Goal: Transaction & Acquisition: Purchase product/service

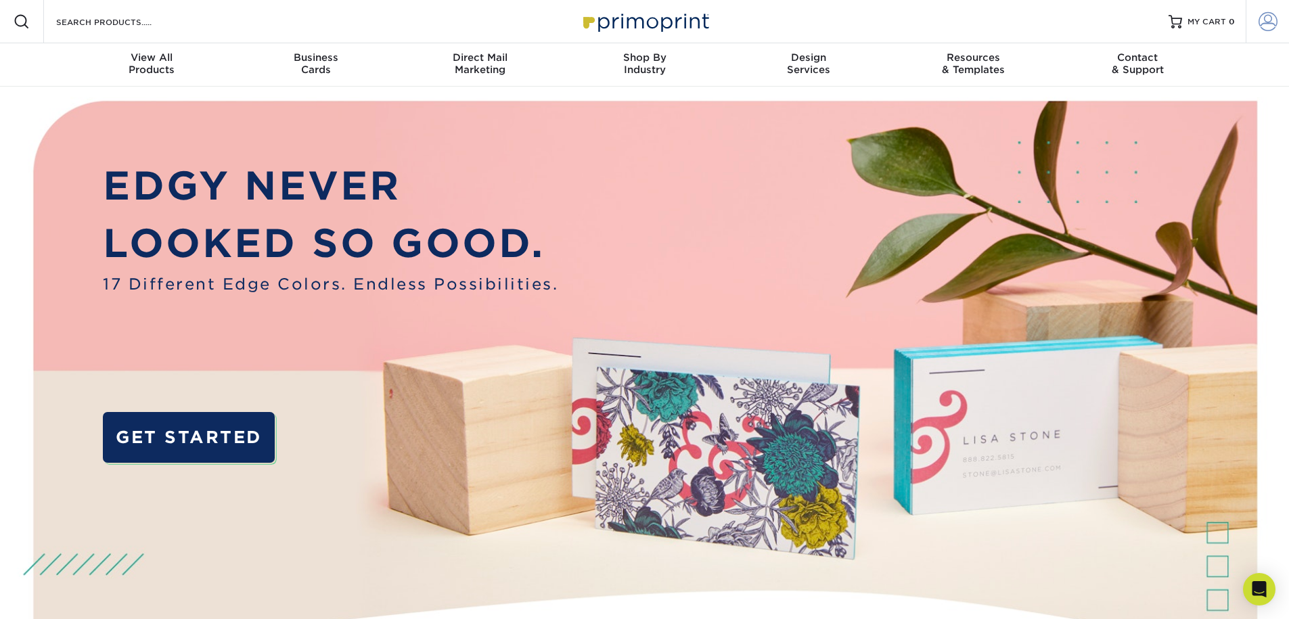
click at [1279, 20] on link "Account" at bounding box center [1267, 21] width 43 height 43
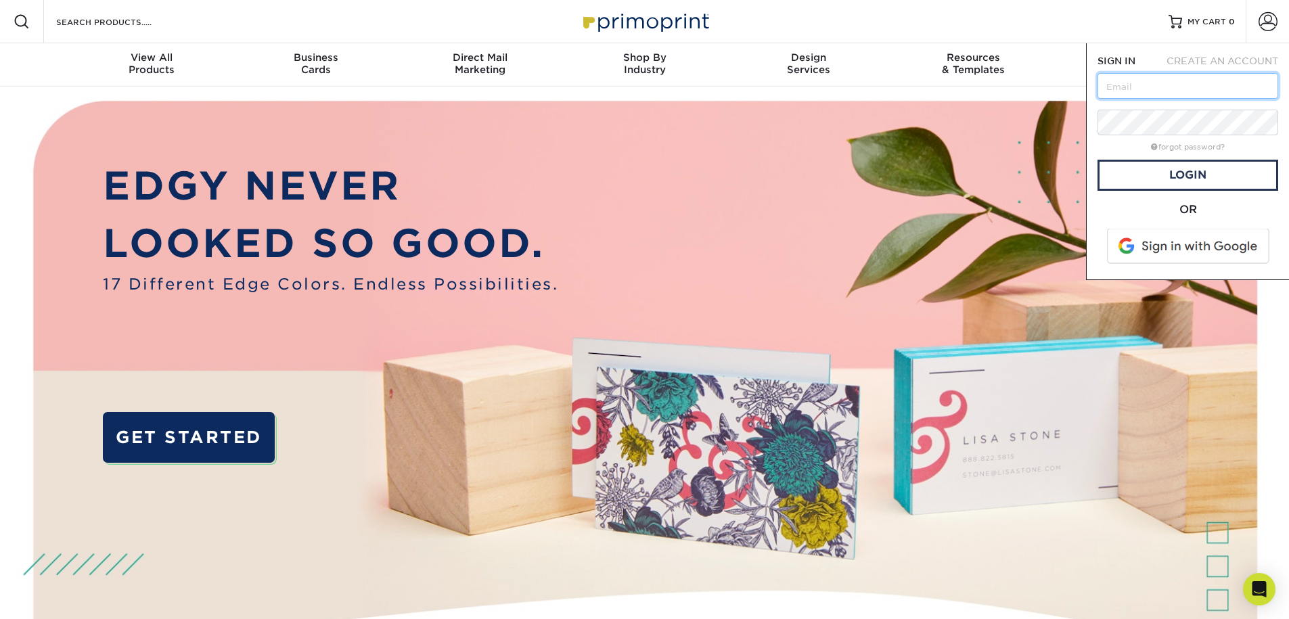
click at [1167, 91] on input "text" at bounding box center [1188, 86] width 181 height 26
click at [1146, 81] on input "dmlemus@gmail.com" at bounding box center [1188, 86] width 181 height 26
click at [483, 98] on img at bounding box center [645, 406] width 1276 height 638
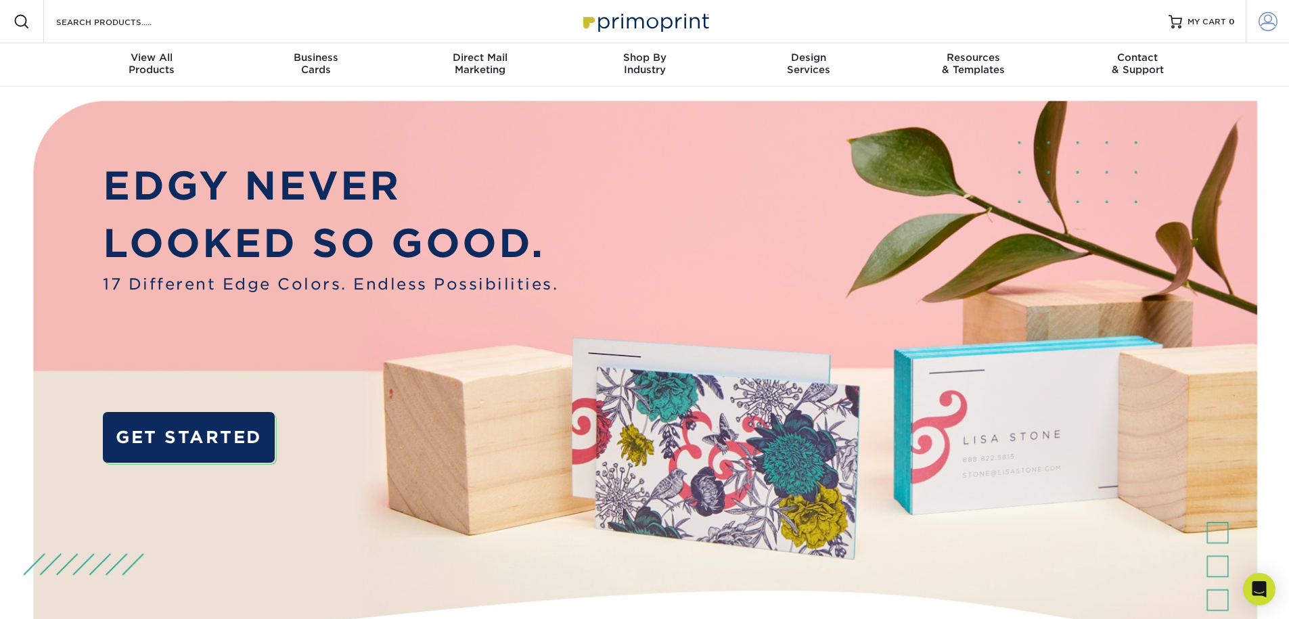
click at [1270, 18] on span at bounding box center [1268, 21] width 19 height 19
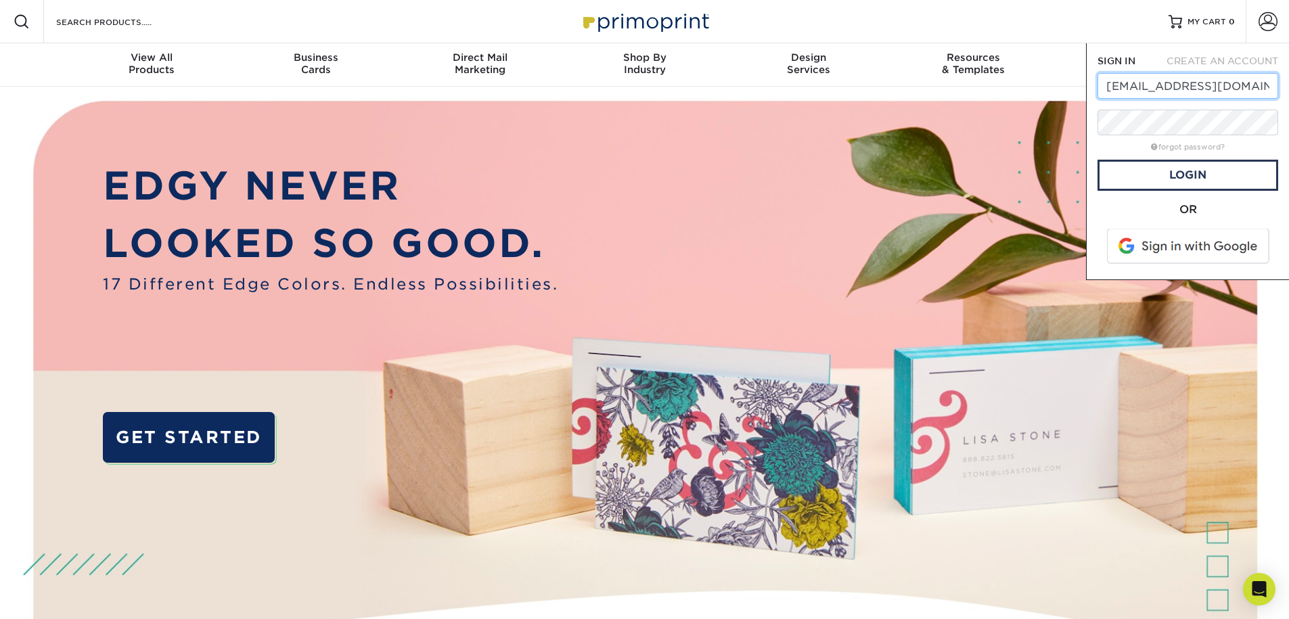
click at [1175, 85] on input "dmlemus@gmail.com" at bounding box center [1188, 86] width 181 height 26
paste input "luckyladycasinola"
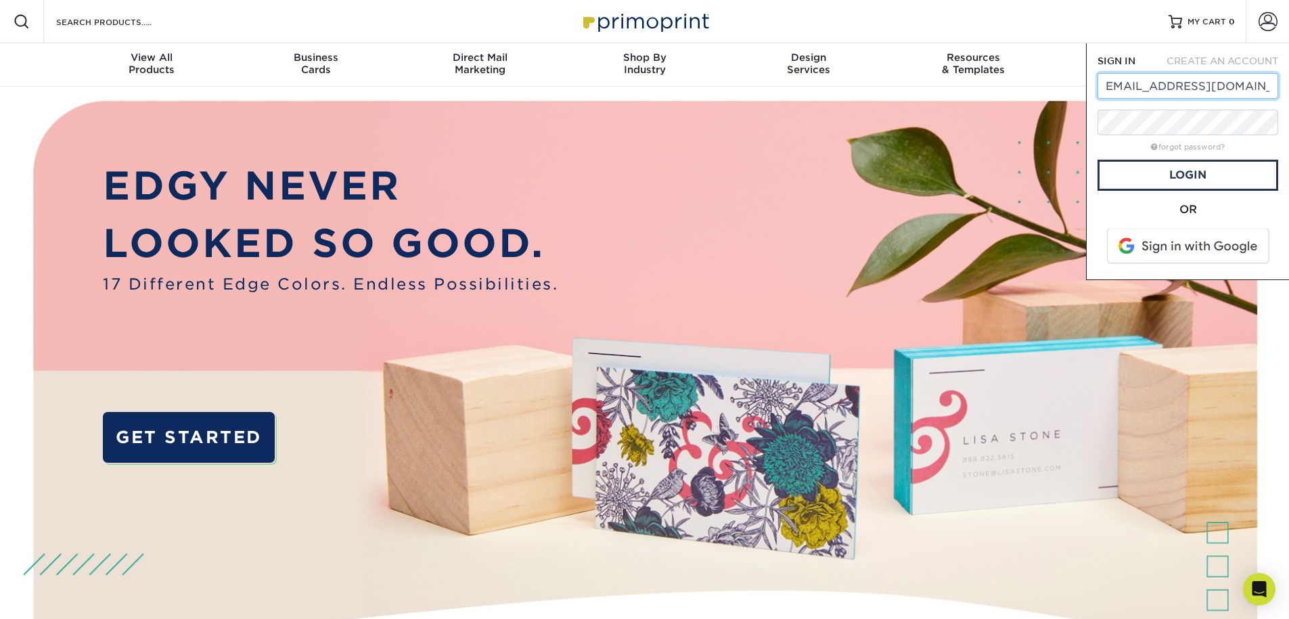
type input "[EMAIL_ADDRESS][DOMAIN_NAME]"
click at [1166, 194] on form "SIGN IN CREATE AN ACCOUNT luckyladycasinola@gmail.com forgot password? All fiel…" at bounding box center [1188, 161] width 181 height 215
click at [1178, 182] on link "Login" at bounding box center [1188, 175] width 181 height 31
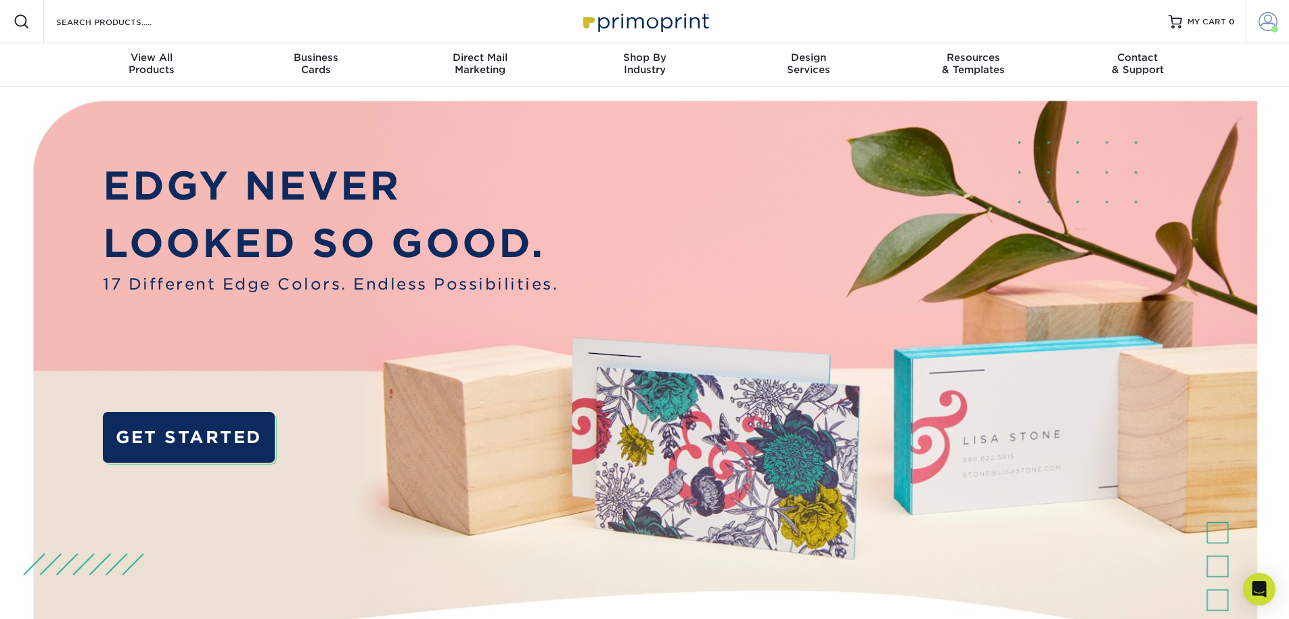
click at [1269, 24] on span at bounding box center [1268, 21] width 19 height 19
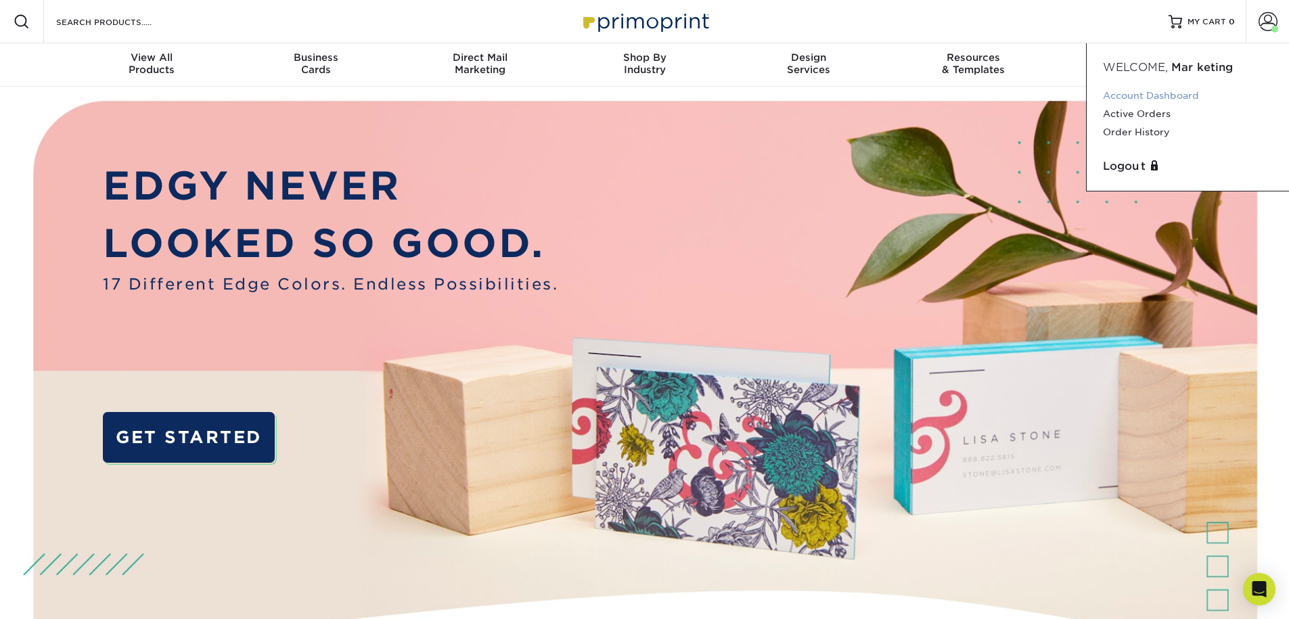
click at [1152, 89] on link "Account Dashboard" at bounding box center [1188, 96] width 170 height 18
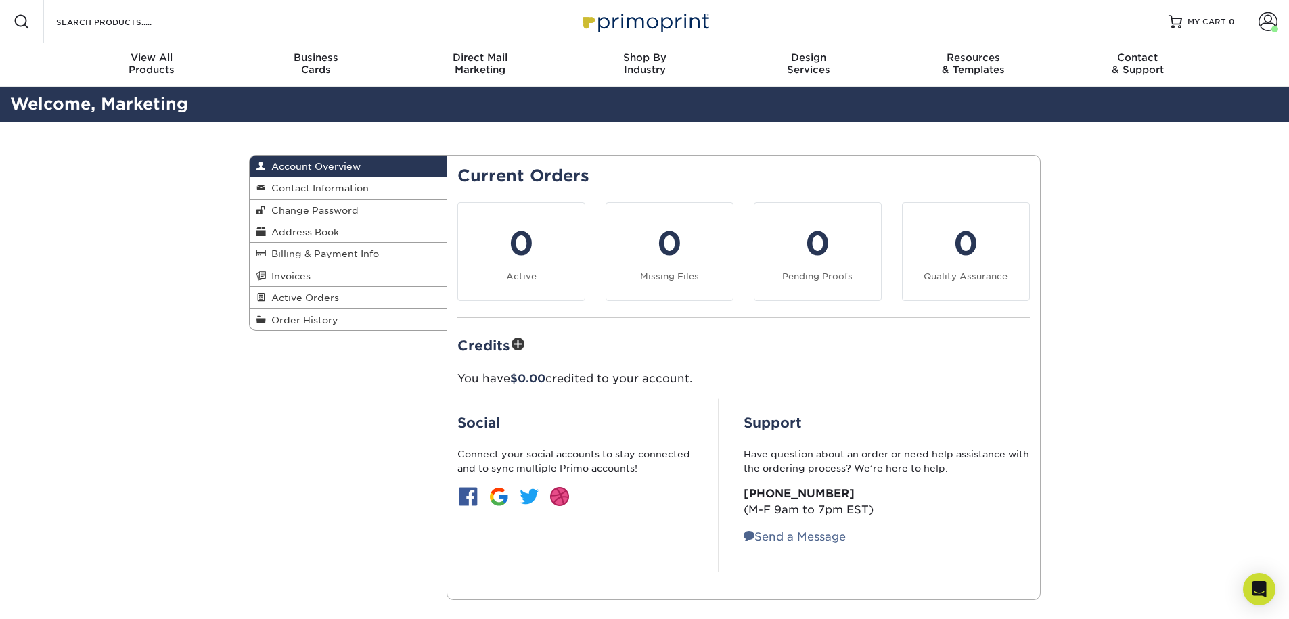
click at [289, 462] on div "Account Overview Account Overview Contact Information Change Password Address B…" at bounding box center [645, 377] width 812 height 510
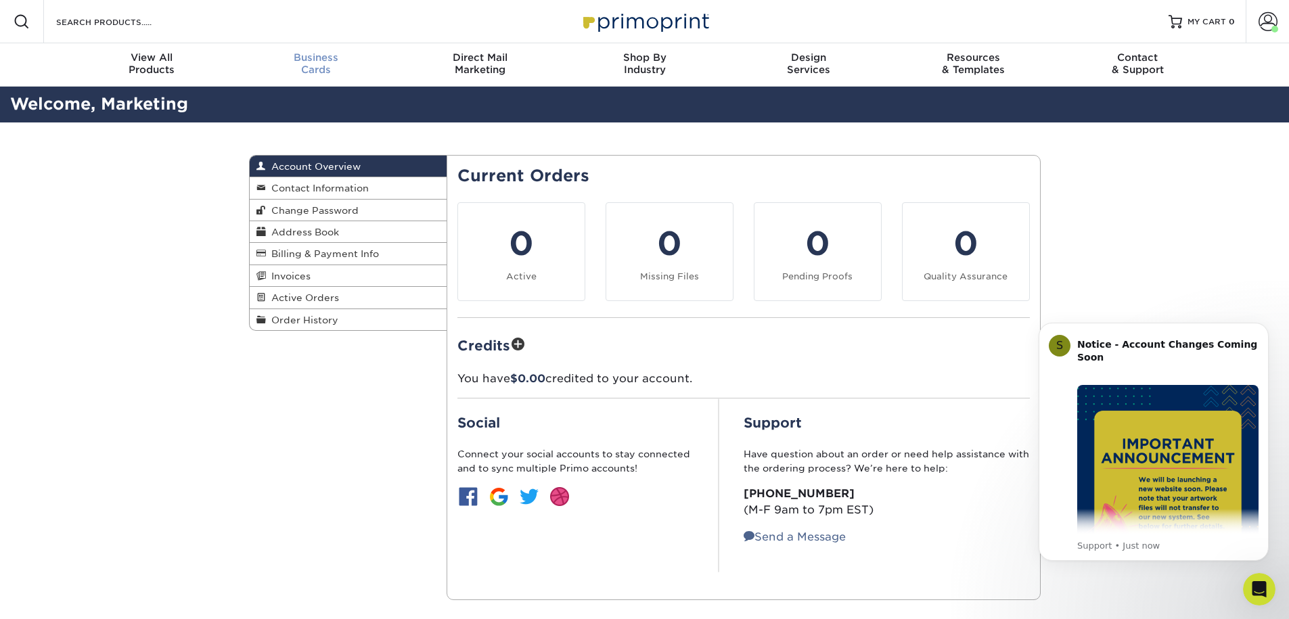
click at [316, 57] on span "Business" at bounding box center [315, 57] width 164 height 12
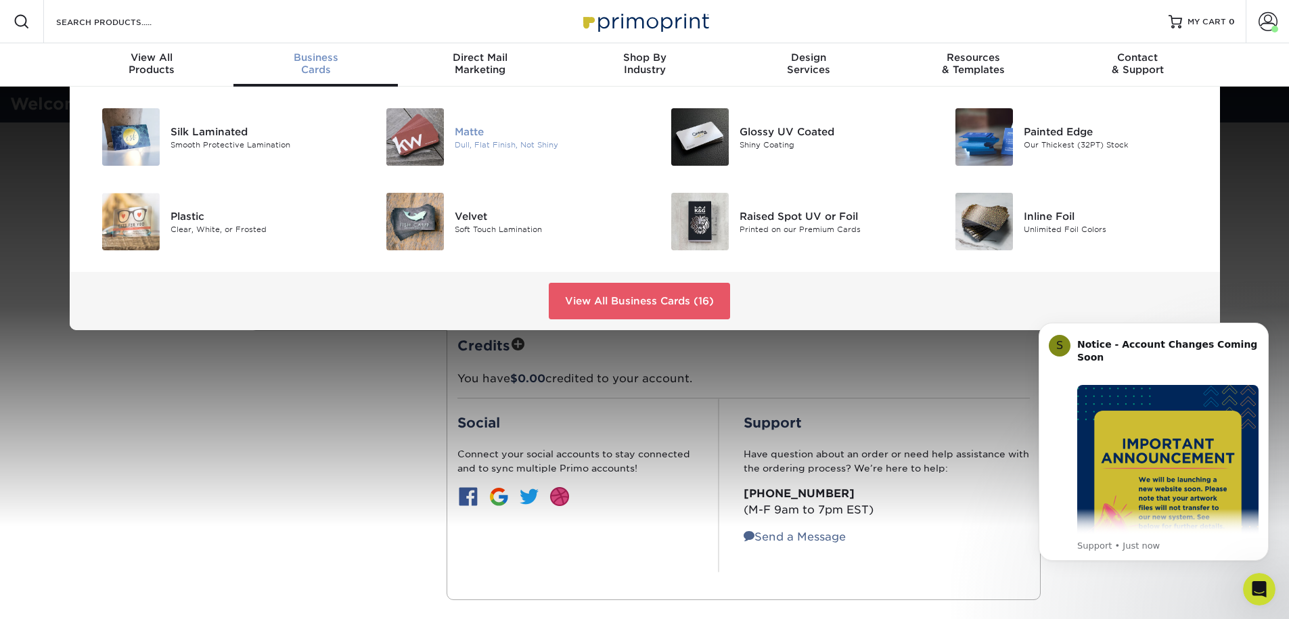
click at [401, 131] on img at bounding box center [415, 137] width 58 height 58
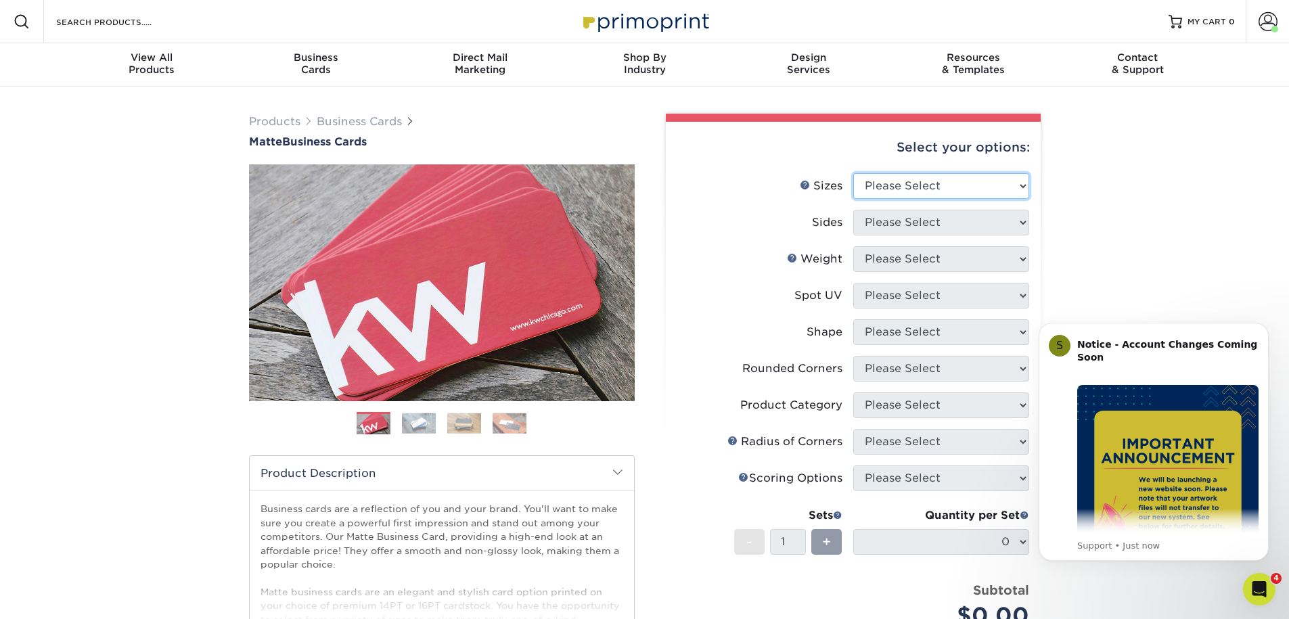
click at [961, 183] on select "Please Select 1.5" x 3.5" - Mini 1.75" x 3.5" - Mini 2" x 2" - Square 2" x 3" -…" at bounding box center [941, 186] width 176 height 26
select select "2.00x3.50"
click at [997, 227] on select "Please Select Print Both Sides Print Front Only" at bounding box center [941, 223] width 176 height 26
select select "32d3c223-f82c-492b-b915-ba065a00862f"
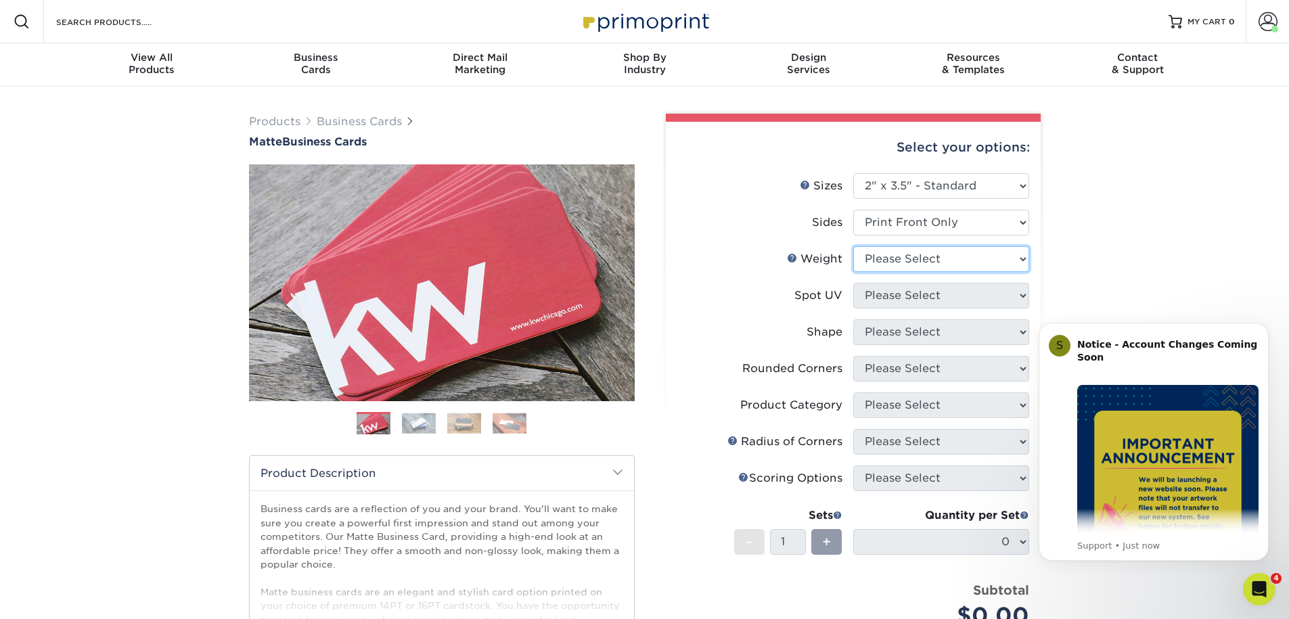
click at [985, 256] on select "Please Select 16PT 14PT" at bounding box center [941, 259] width 176 height 26
select select "14PT"
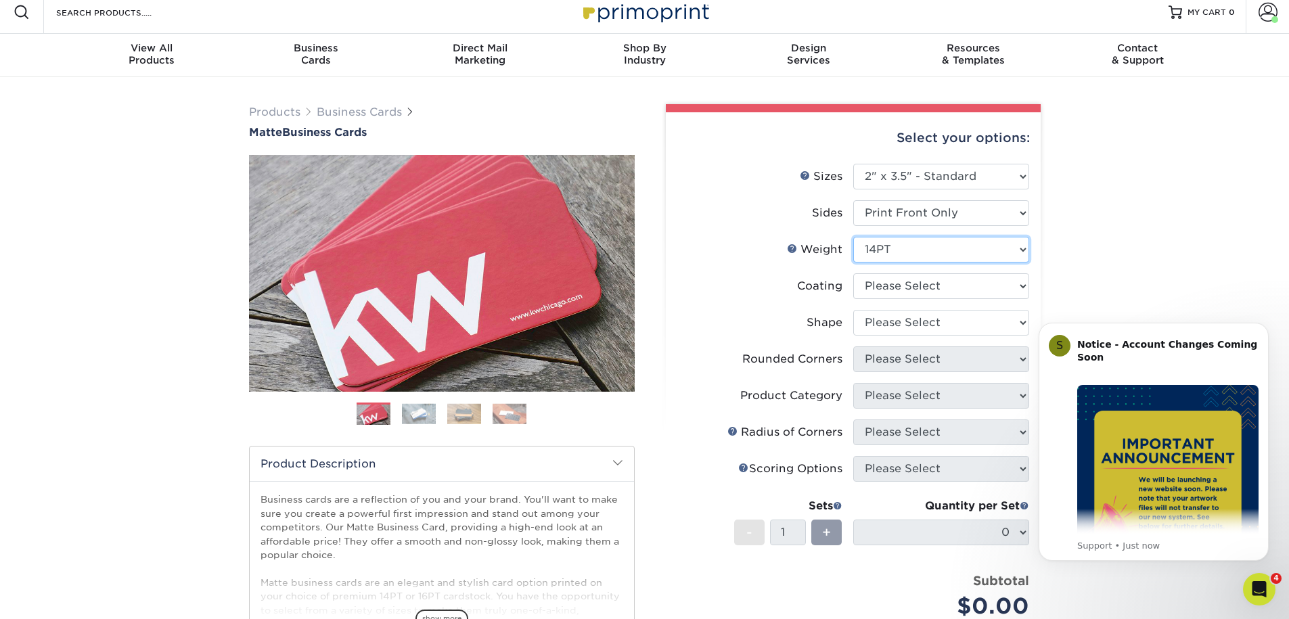
scroll to position [21, 0]
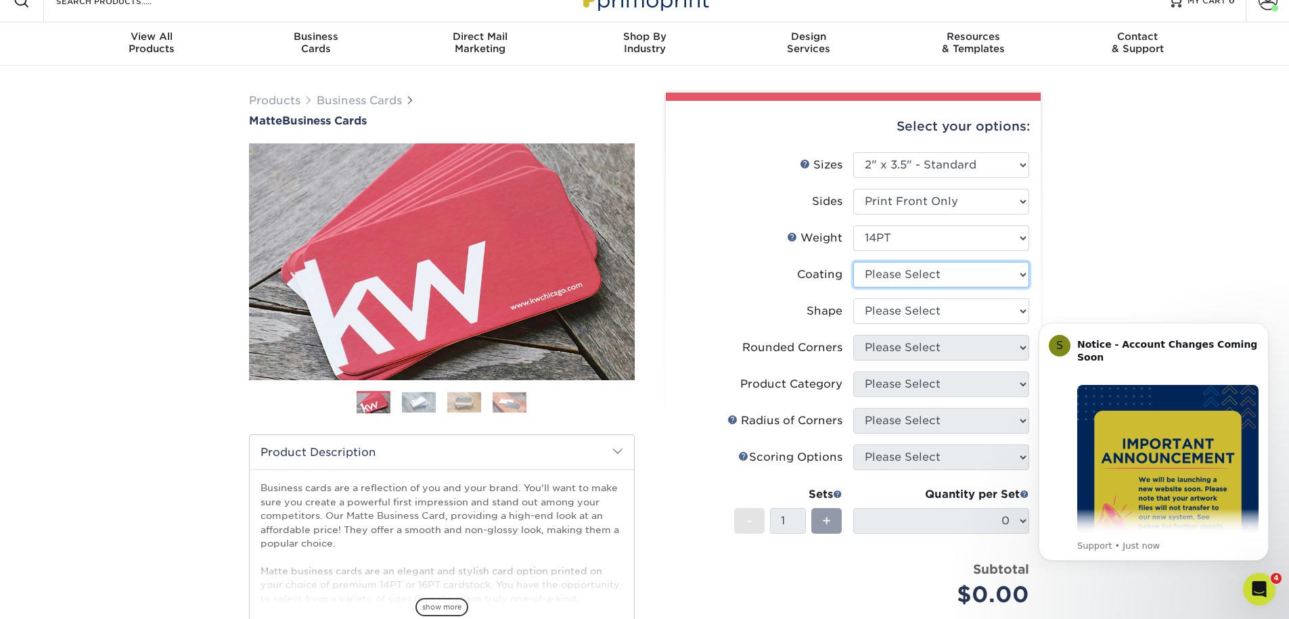
click at [999, 275] on select at bounding box center [941, 275] width 176 height 26
select select "121bb7b5-3b4d-429f-bd8d-bbf80e953313"
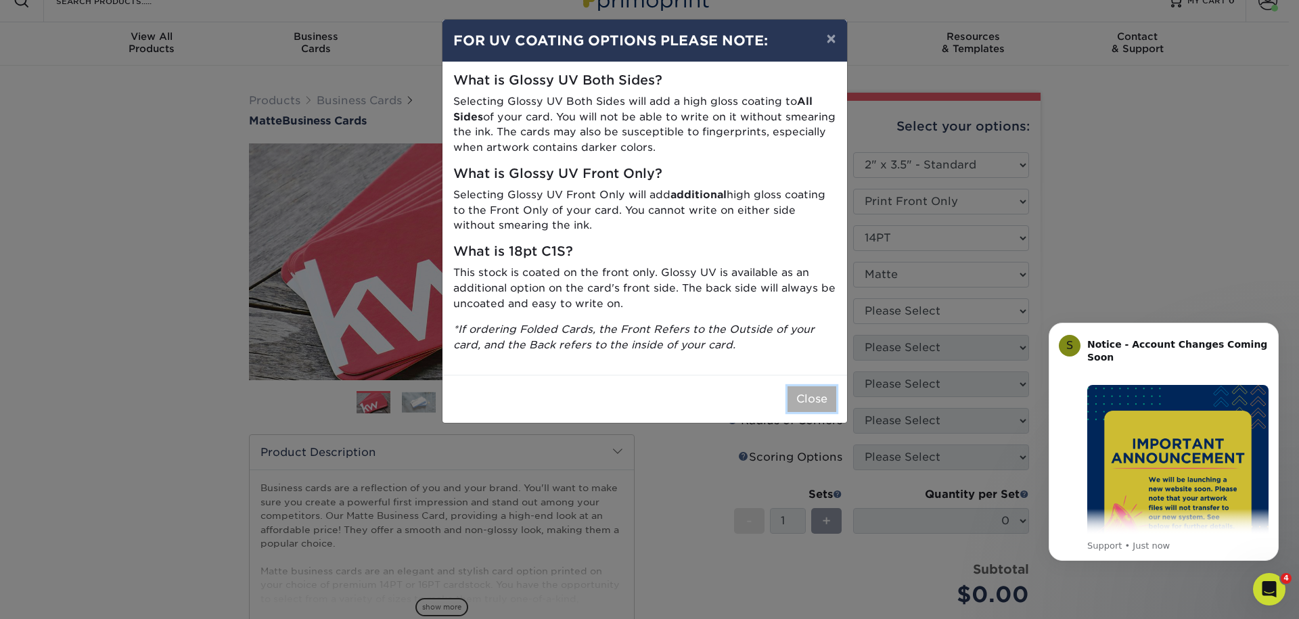
click at [811, 395] on button "Close" at bounding box center [812, 399] width 49 height 26
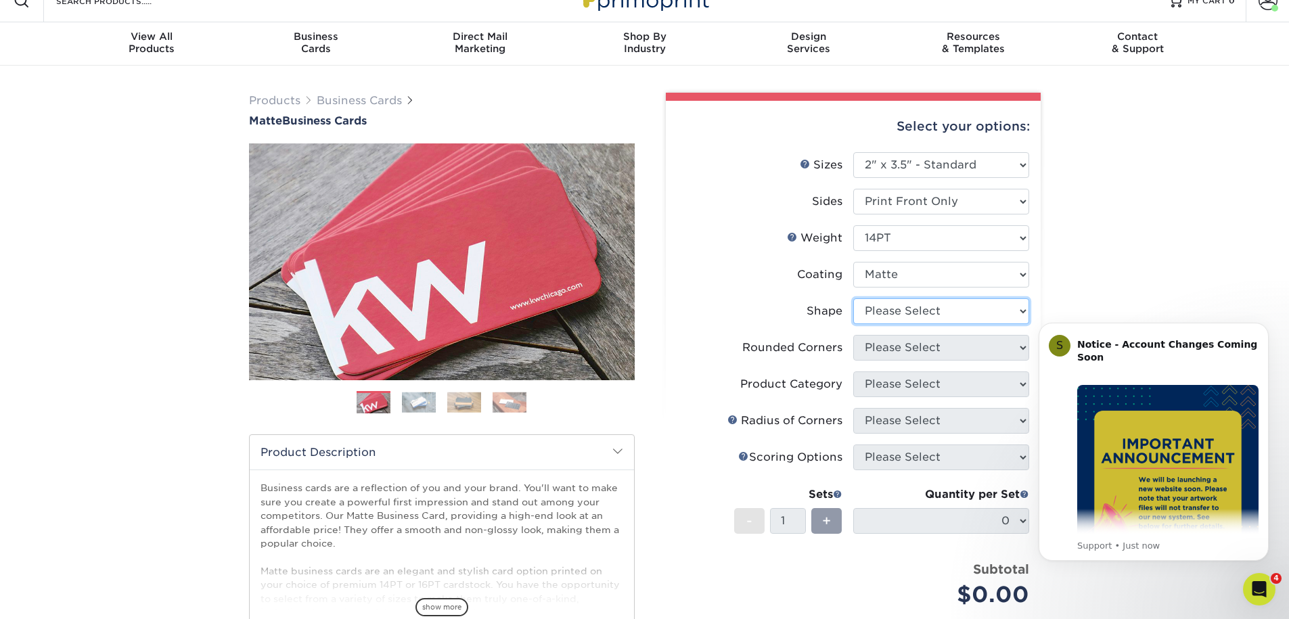
click at [951, 317] on select "Please Select Standard" at bounding box center [941, 311] width 176 height 26
select select "standard"
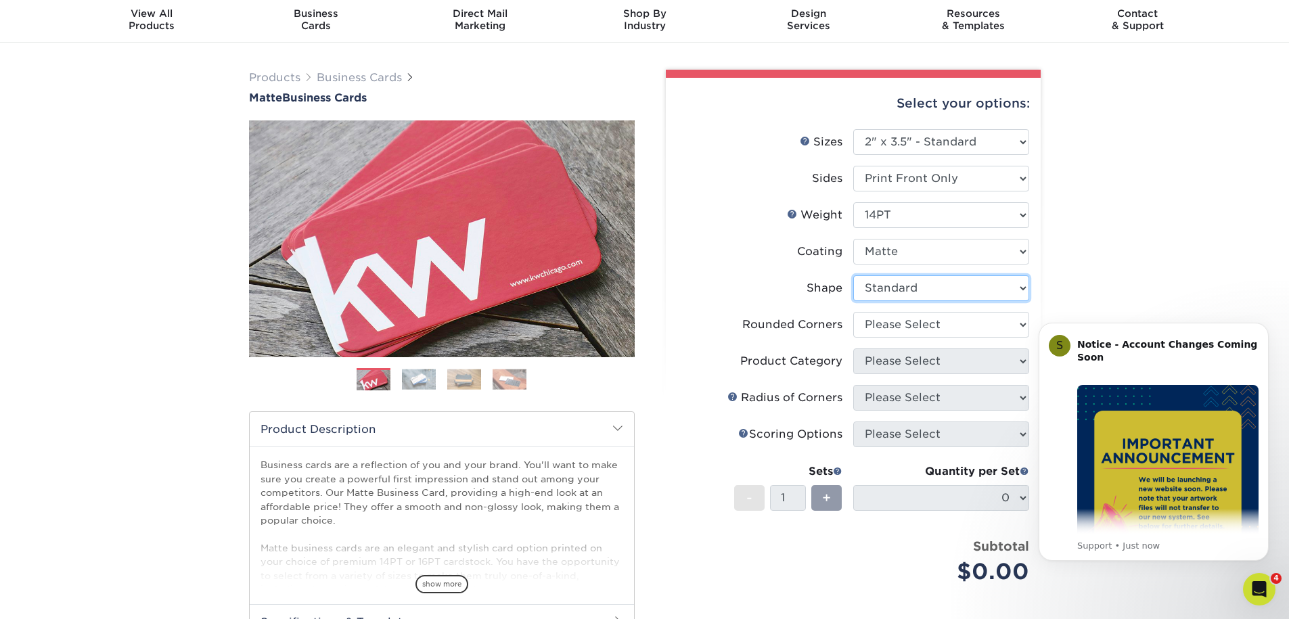
scroll to position [45, 0]
click at [978, 322] on select "Please Select Yes - Round 2 Corners Yes - Round 4 Corners No" at bounding box center [941, 324] width 176 height 26
select select "0"
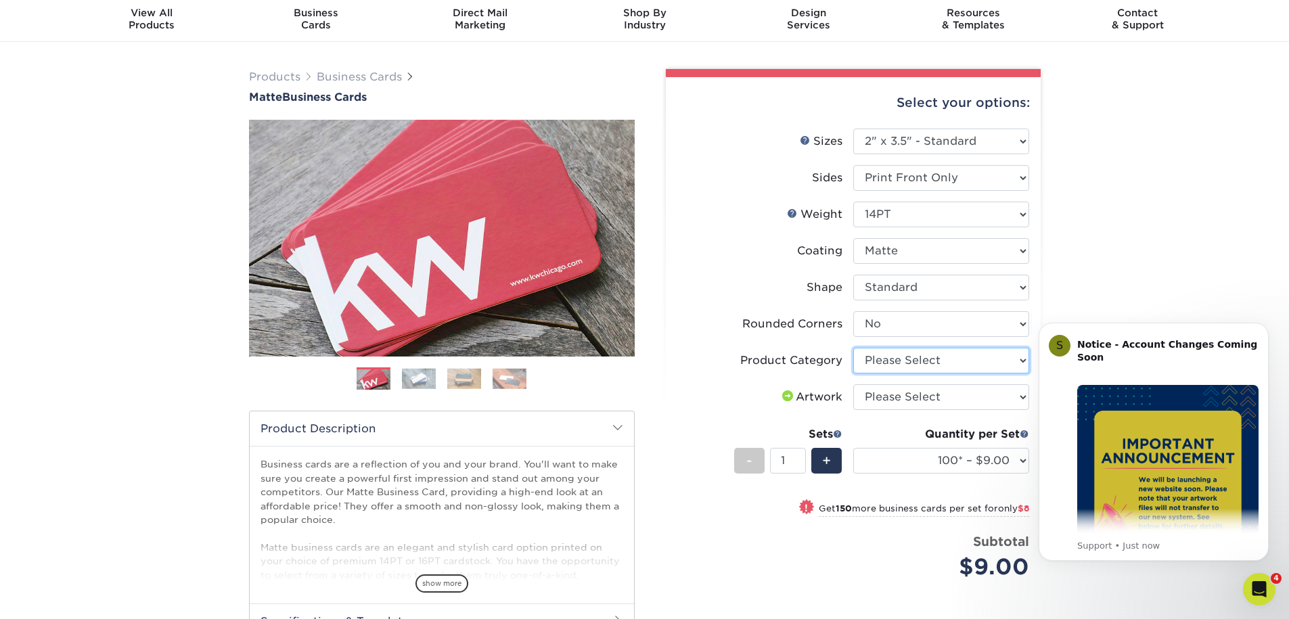
click at [949, 360] on select "Please Select Business Cards" at bounding box center [941, 361] width 176 height 26
select select "3b5148f1-0588-4f88-a218-97bcfdce65c1"
click at [971, 455] on select "100* – $9.00 250* – $17.00 500 – $33.00 1000 – $42.00 2500 – $75.00 5000 – $143…" at bounding box center [941, 461] width 176 height 26
select select "1000 – $42.00"
click at [931, 393] on select "Please Select I will upload files I need a design - $100" at bounding box center [941, 397] width 176 height 26
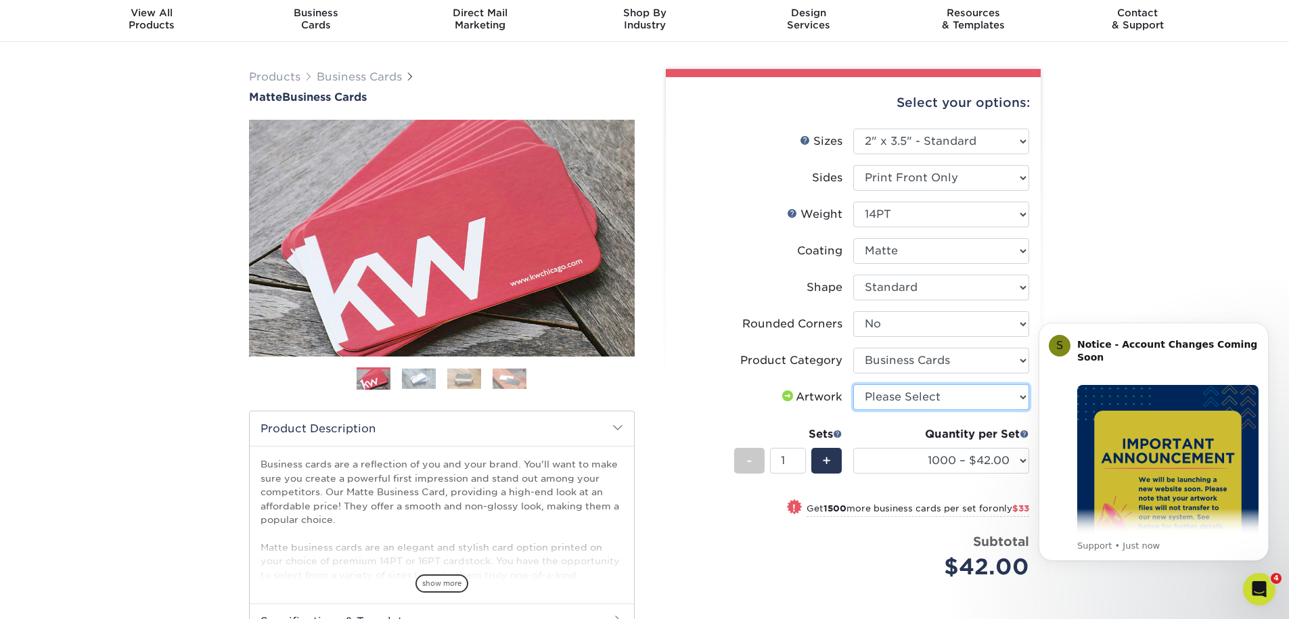
select select "upload"
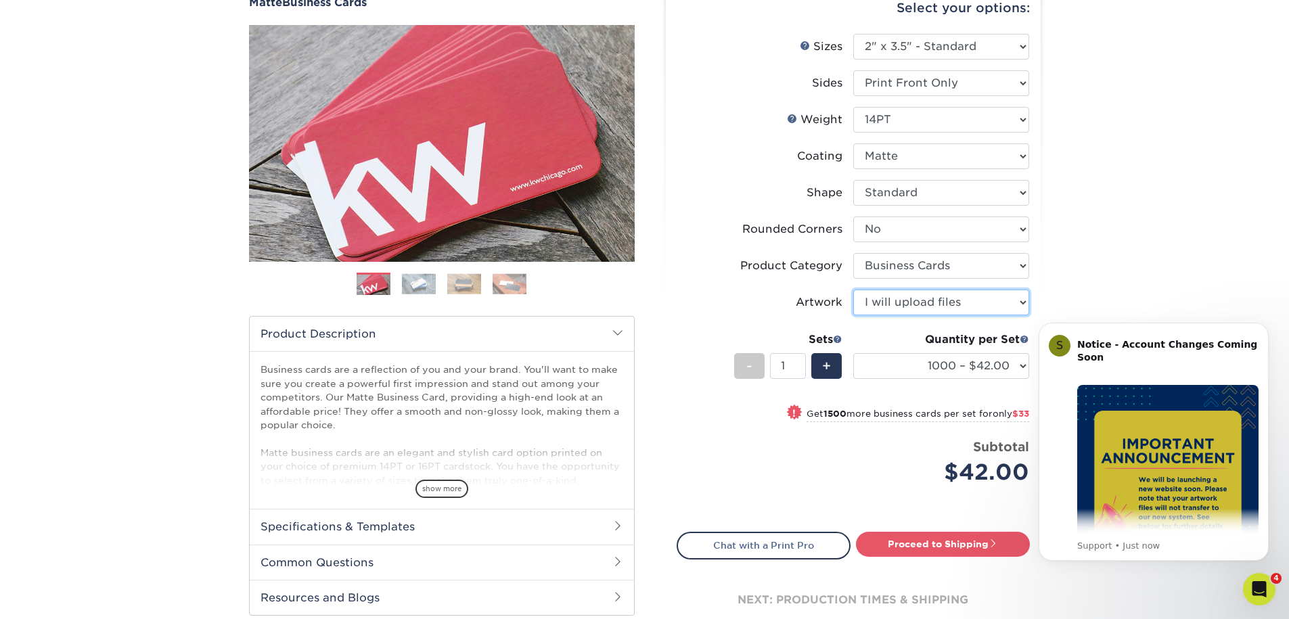
scroll to position [154, 0]
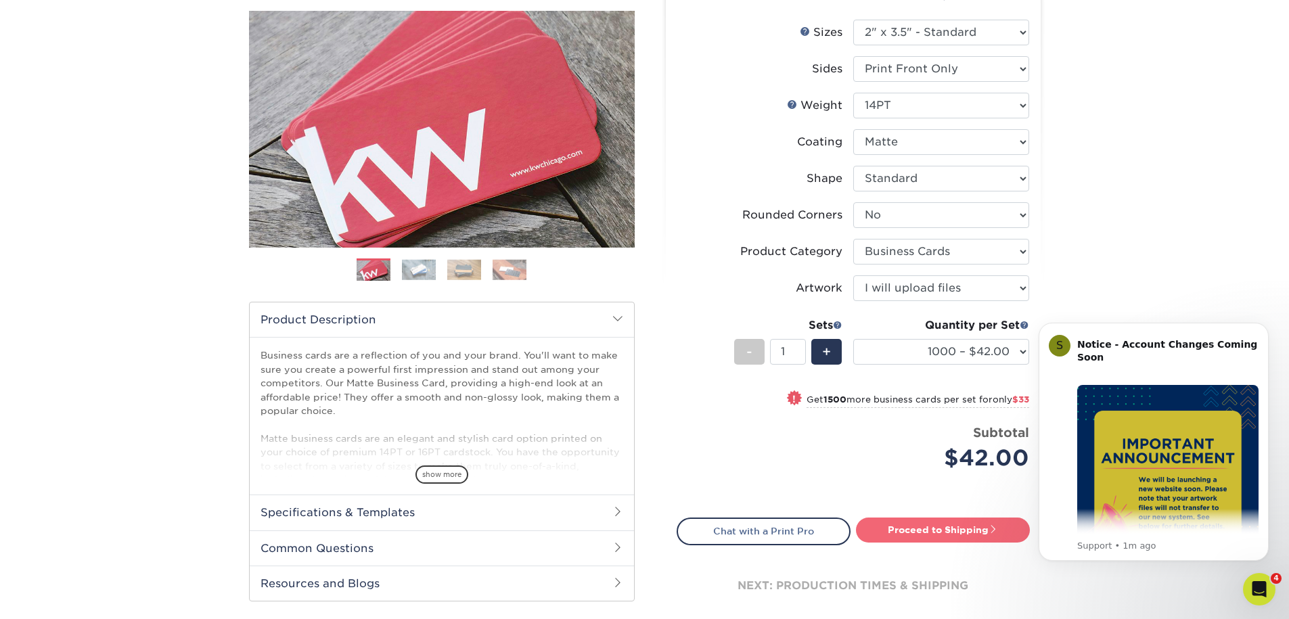
click at [937, 527] on link "Proceed to Shipping" at bounding box center [943, 530] width 174 height 24
type input "Set 1"
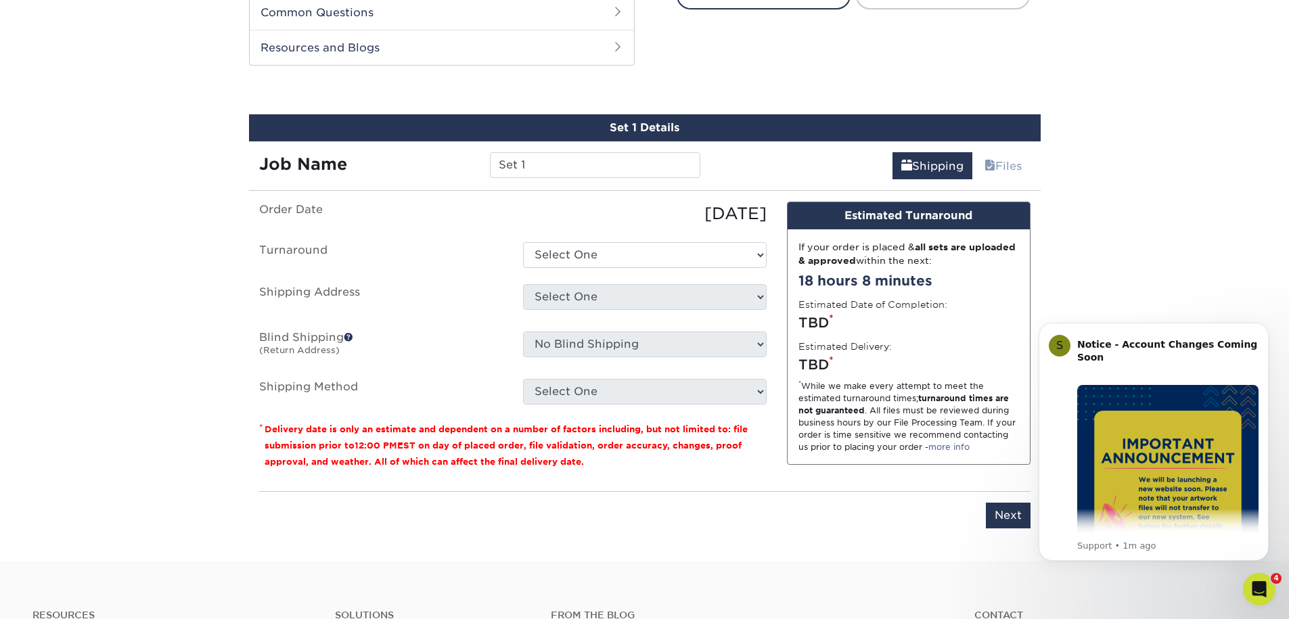
scroll to position [708, 0]
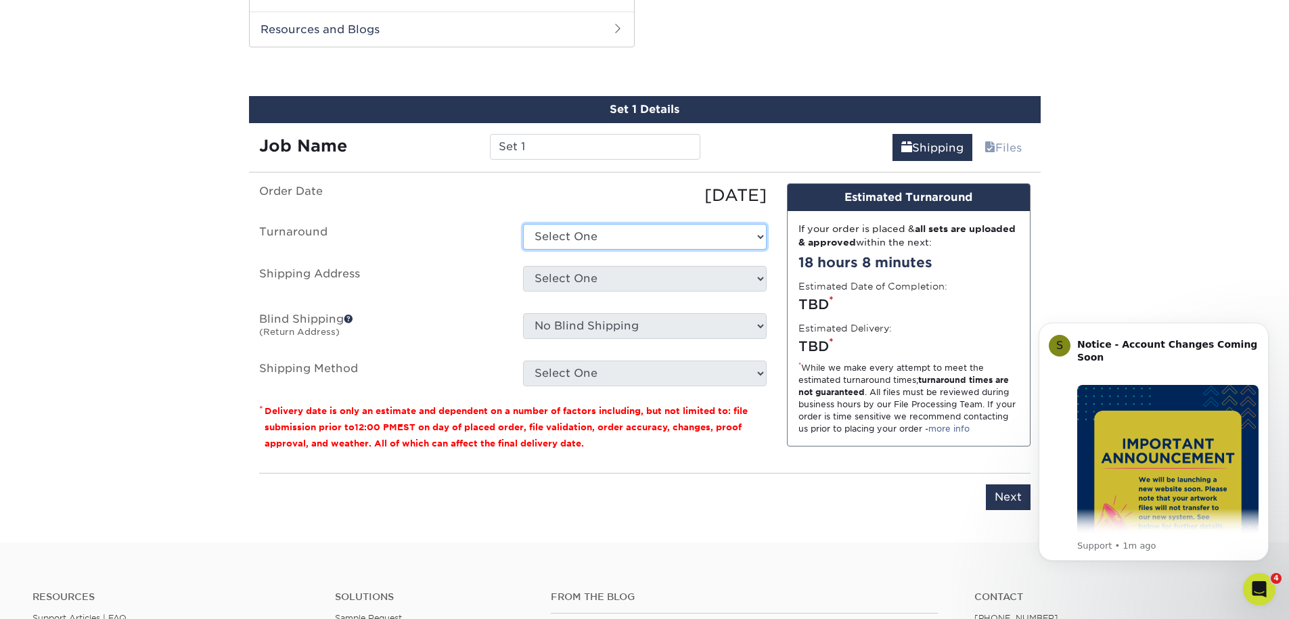
click at [718, 233] on select "Select One 2-4 Business Days 2 Day Next Business Day" at bounding box center [645, 237] width 244 height 26
select select "68b66339-b8c6-45a9-b511-efe2b1cef69b"
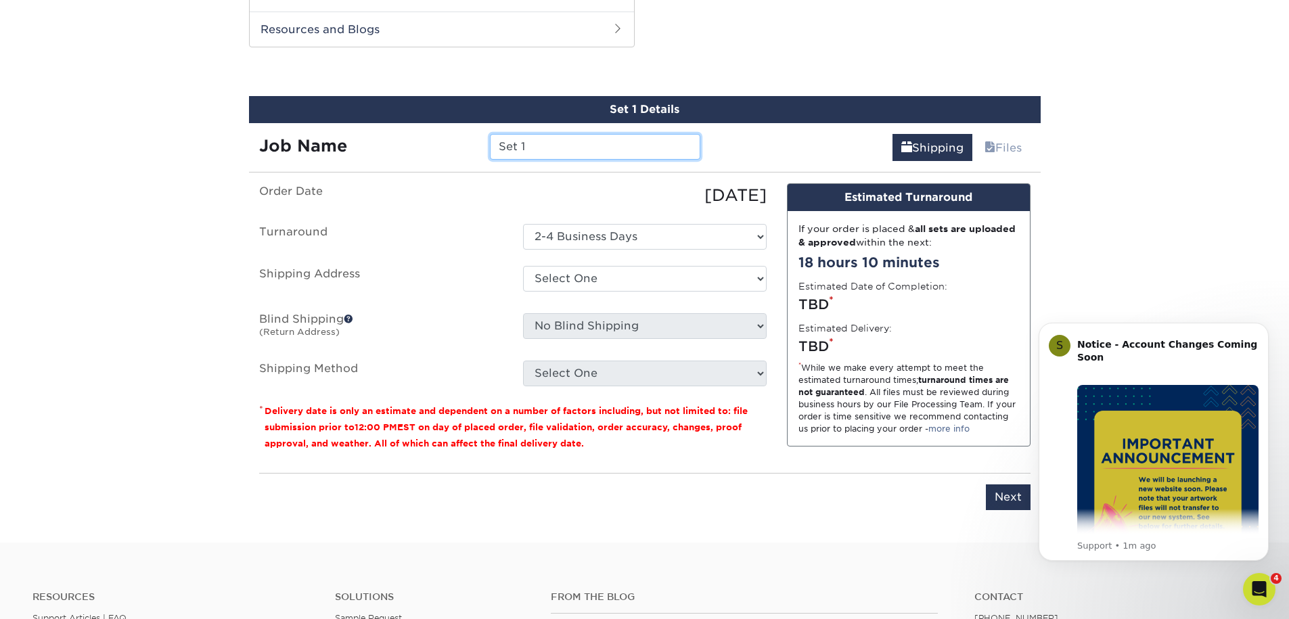
drag, startPoint x: 537, startPoint y: 148, endPoint x: 474, endPoint y: 143, distance: 63.8
click at [474, 143] on div "Job Name Set 1" at bounding box center [480, 147] width 462 height 26
type input "Edwin Perez"
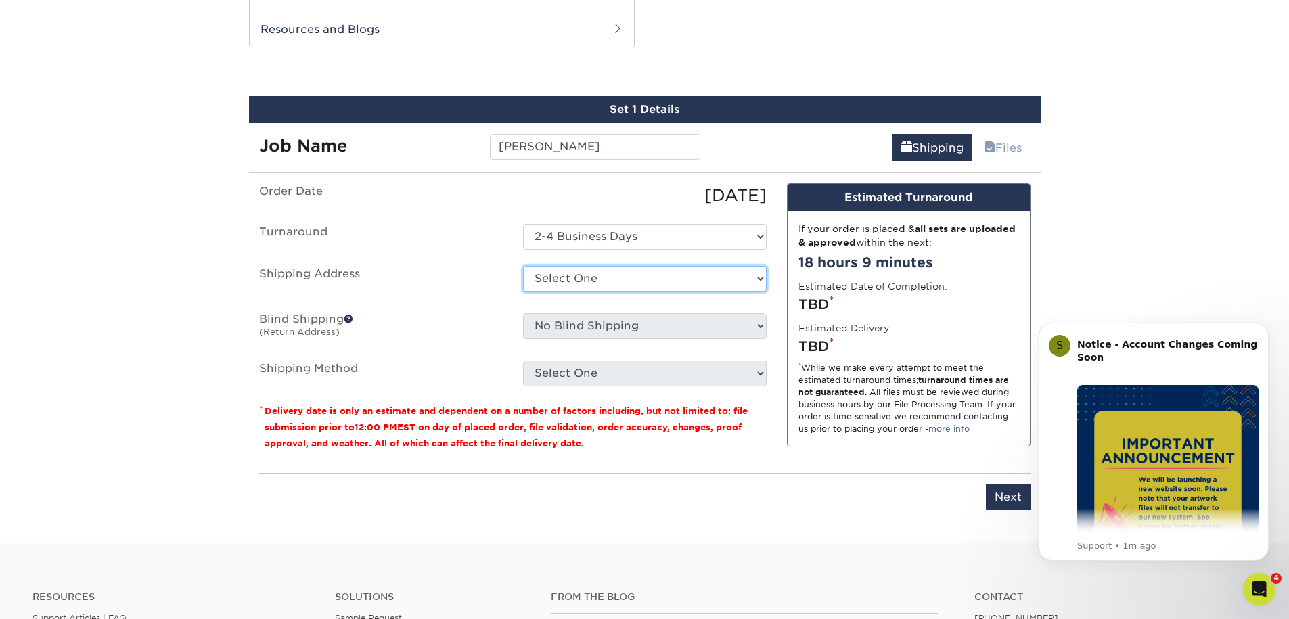
click at [759, 270] on select "Select One Business Cards + Add New Address" at bounding box center [645, 279] width 244 height 26
select select "252355"
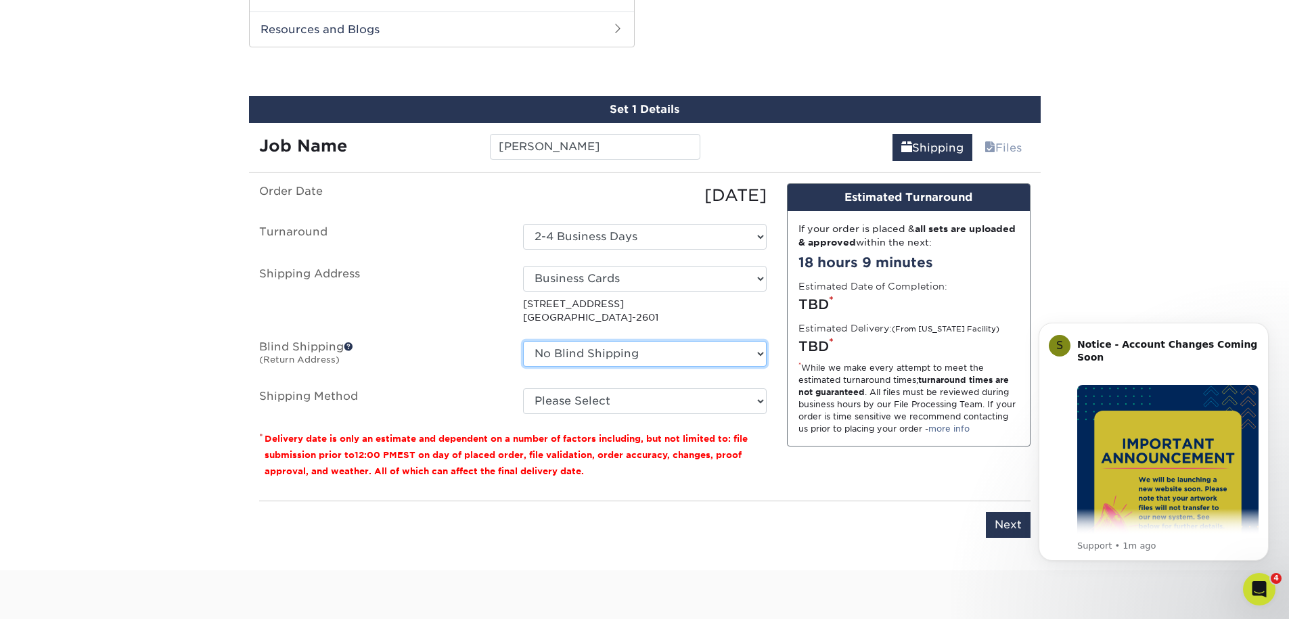
click at [763, 348] on select "No Blind Shipping Business Cards + Add New Address" at bounding box center [645, 354] width 244 height 26
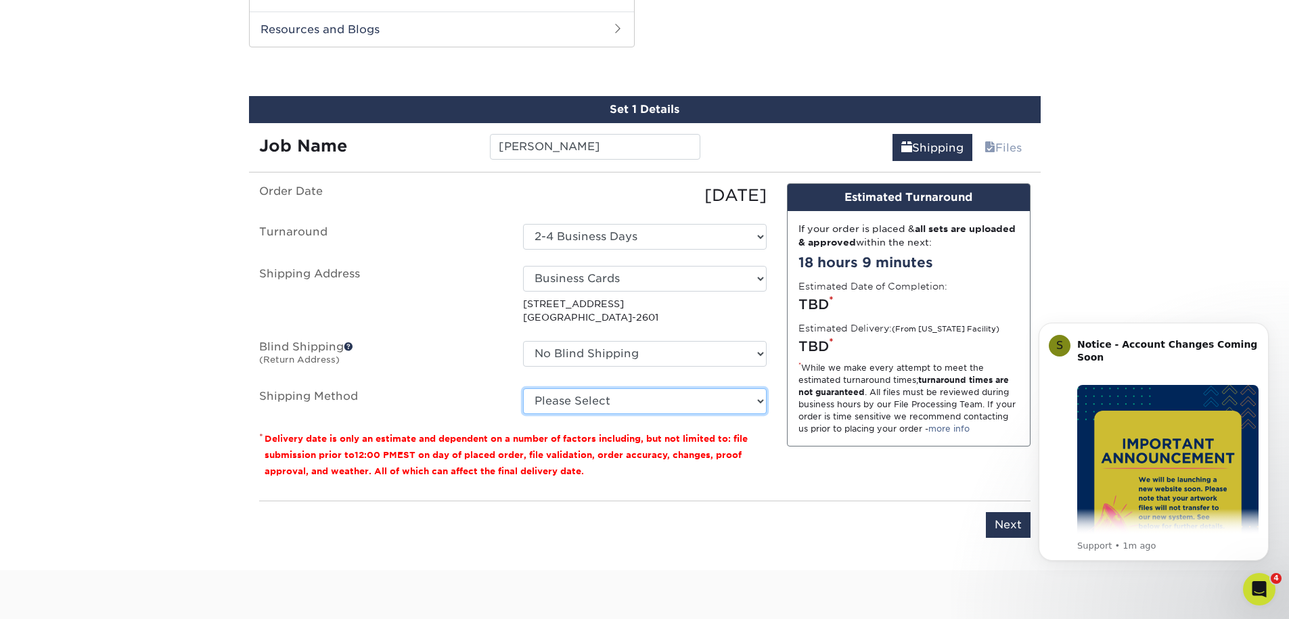
click at [758, 396] on select "Please Select Ground Shipping (+$8.96) 3 Day Shipping Service (+$15.34) 2 Day A…" at bounding box center [645, 401] width 244 height 26
select select "03"
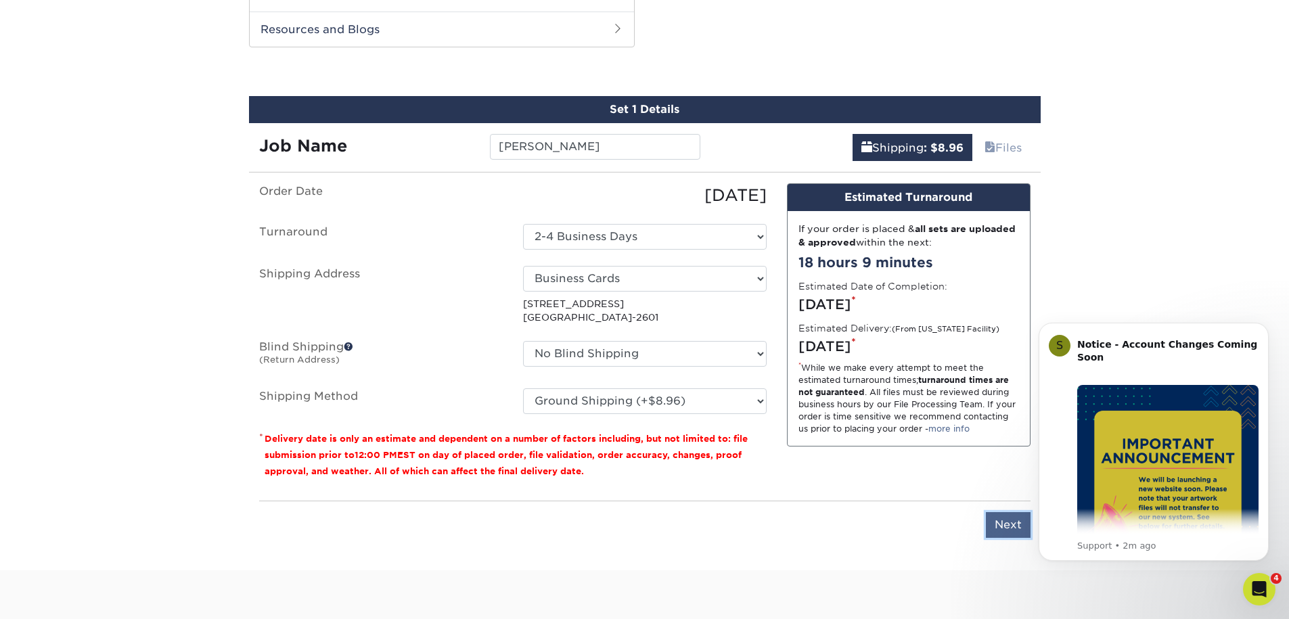
click at [999, 525] on input "Next" at bounding box center [1008, 525] width 45 height 26
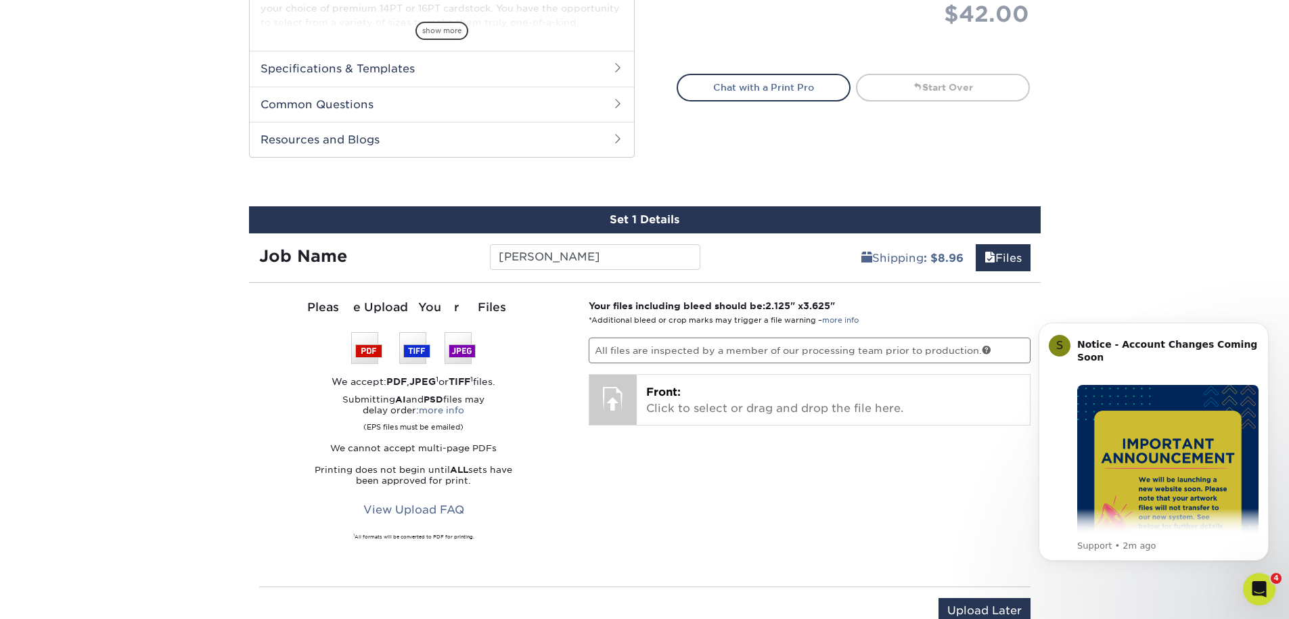
scroll to position [705, 0]
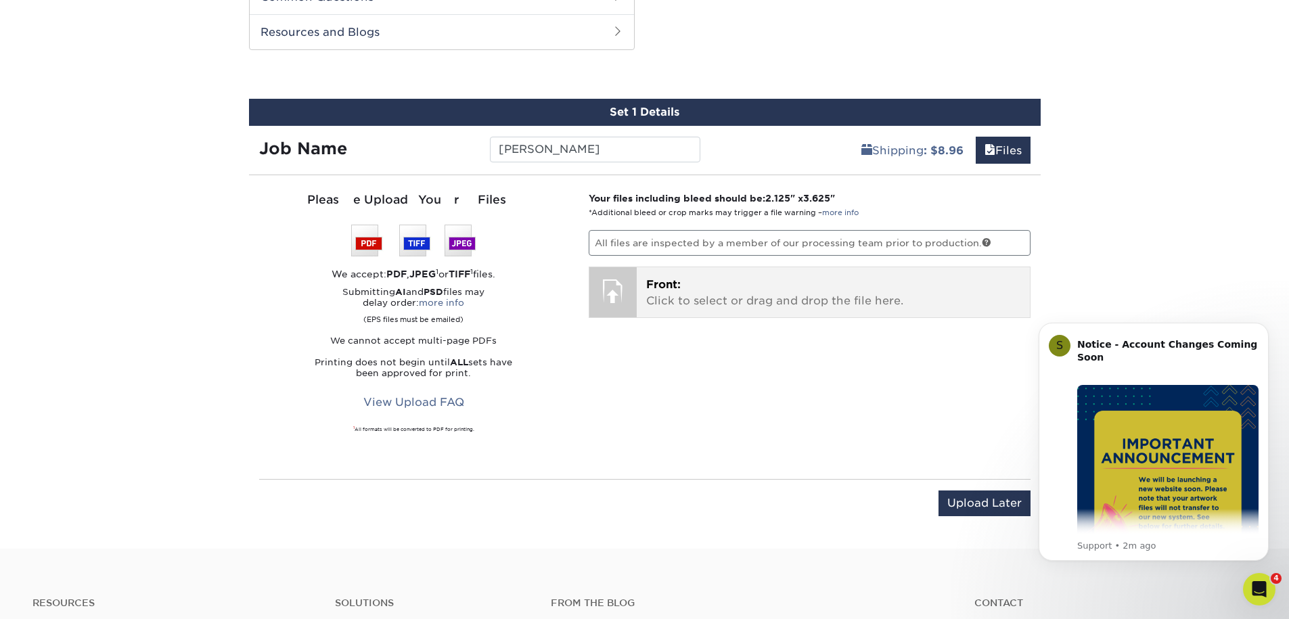
click at [660, 302] on p "Front: Click to select or drag and drop the file here." at bounding box center [833, 293] width 374 height 32
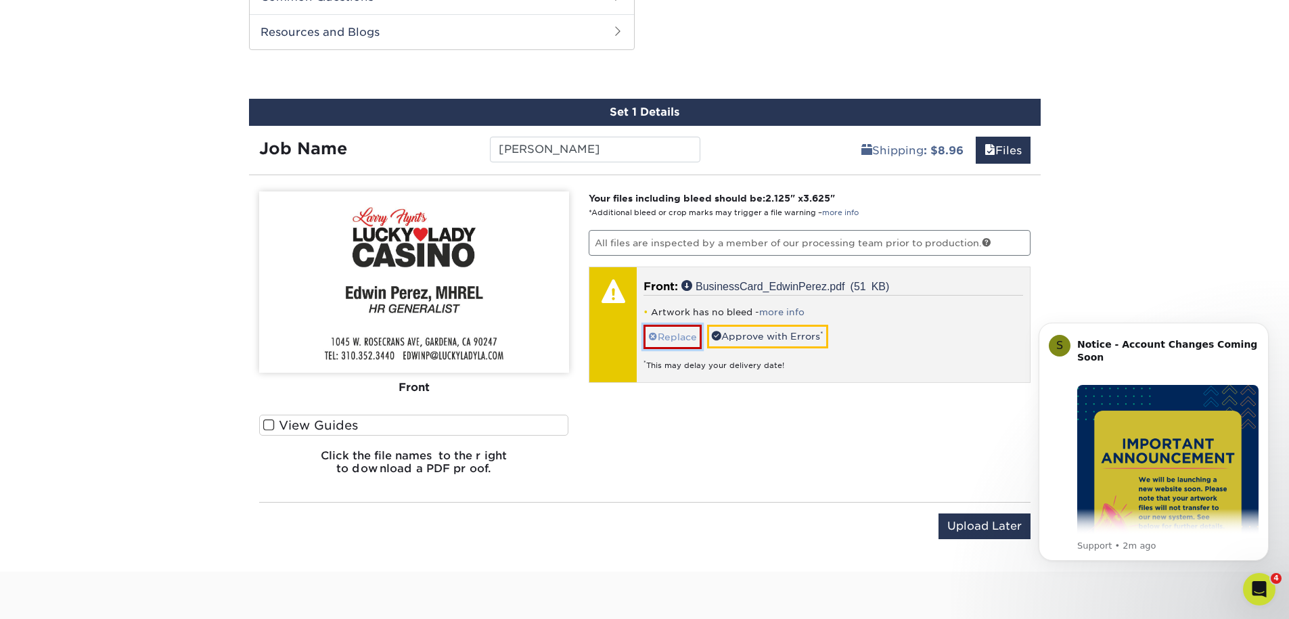
click at [668, 336] on link "Replace" at bounding box center [673, 337] width 58 height 24
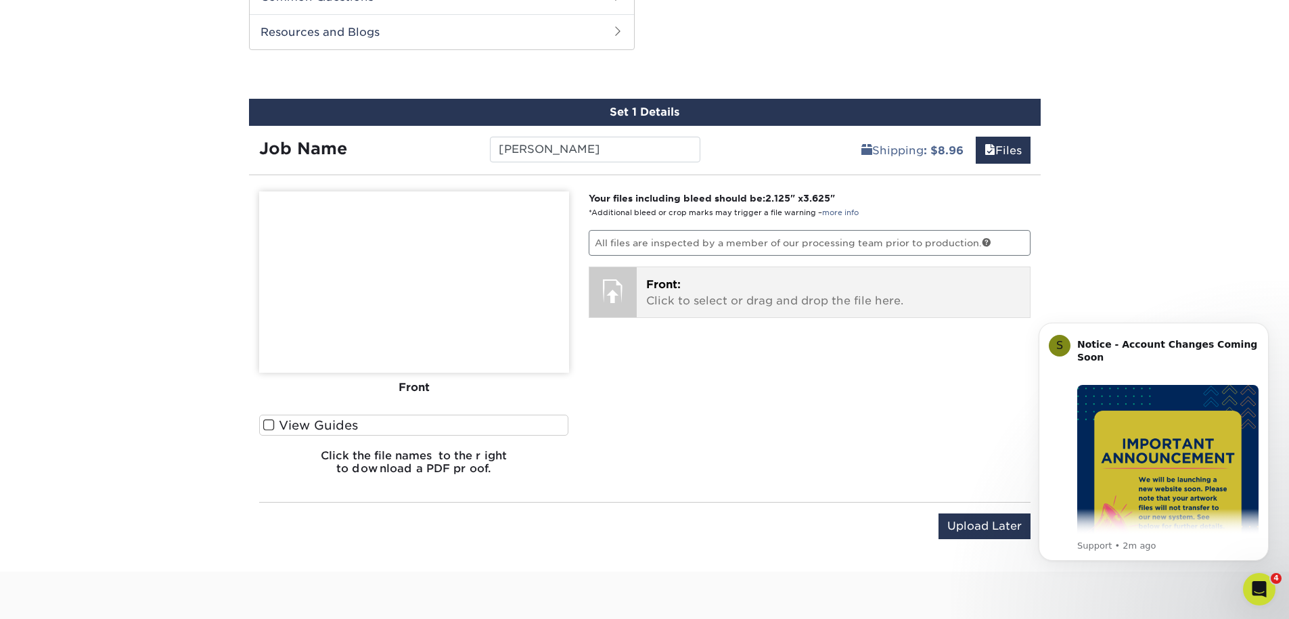
click at [704, 295] on p "Front: Click to select or drag and drop the file here." at bounding box center [833, 293] width 374 height 32
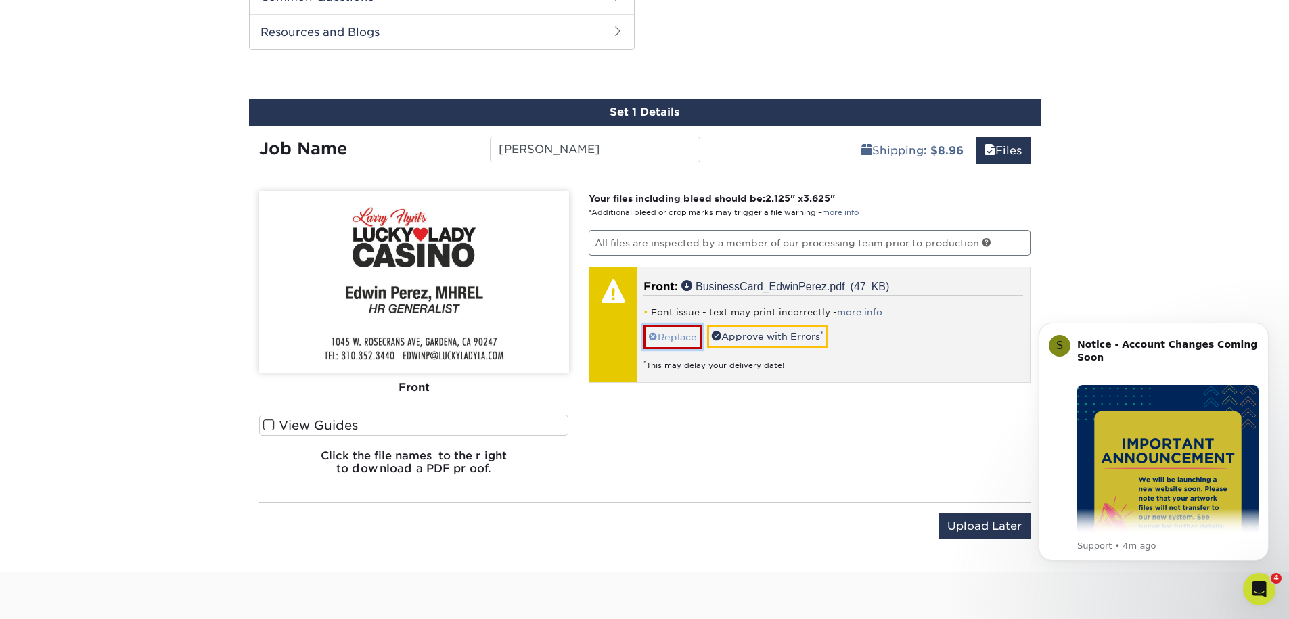
click at [679, 339] on link "Replace" at bounding box center [673, 337] width 58 height 24
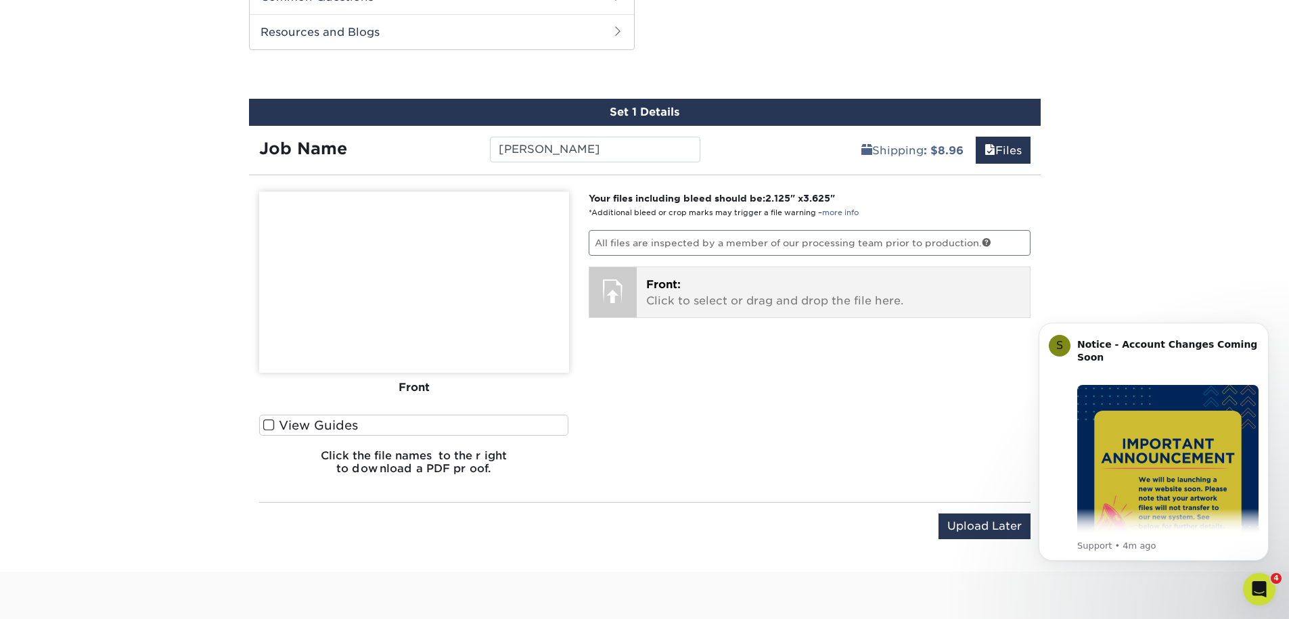
click at [677, 294] on p "Front: Click to select or drag and drop the file here." at bounding box center [833, 293] width 374 height 32
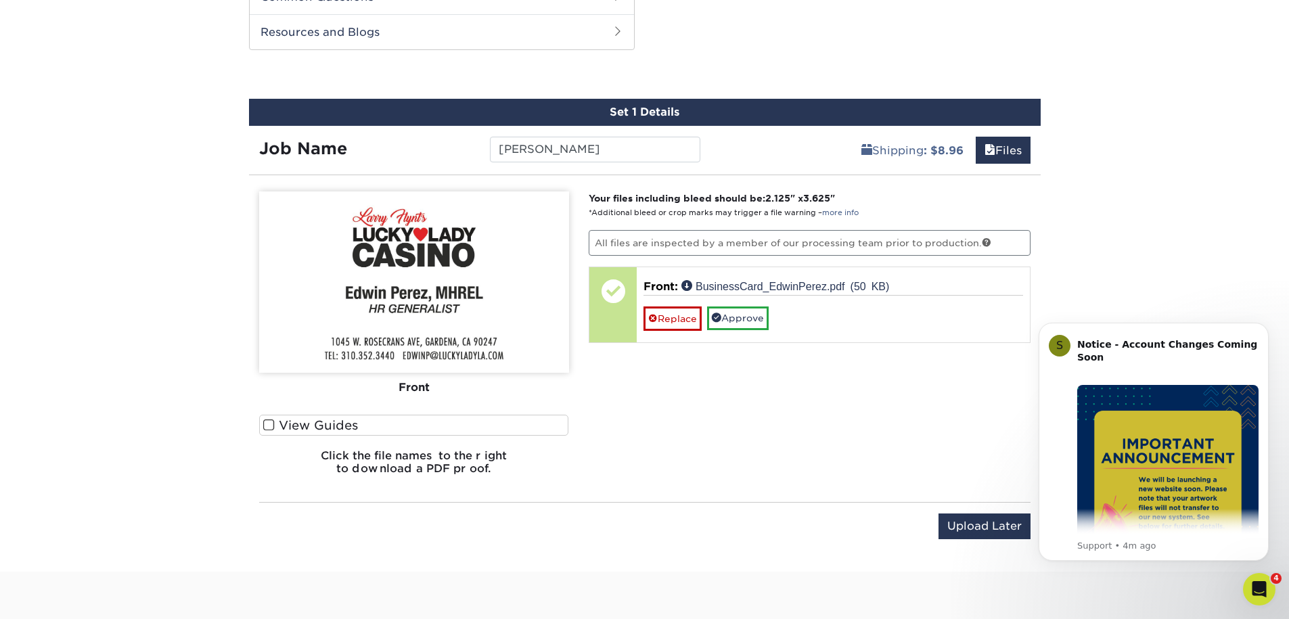
click at [271, 423] on span at bounding box center [269, 425] width 12 height 13
click at [0, 0] on input "View Guides" at bounding box center [0, 0] width 0 height 0
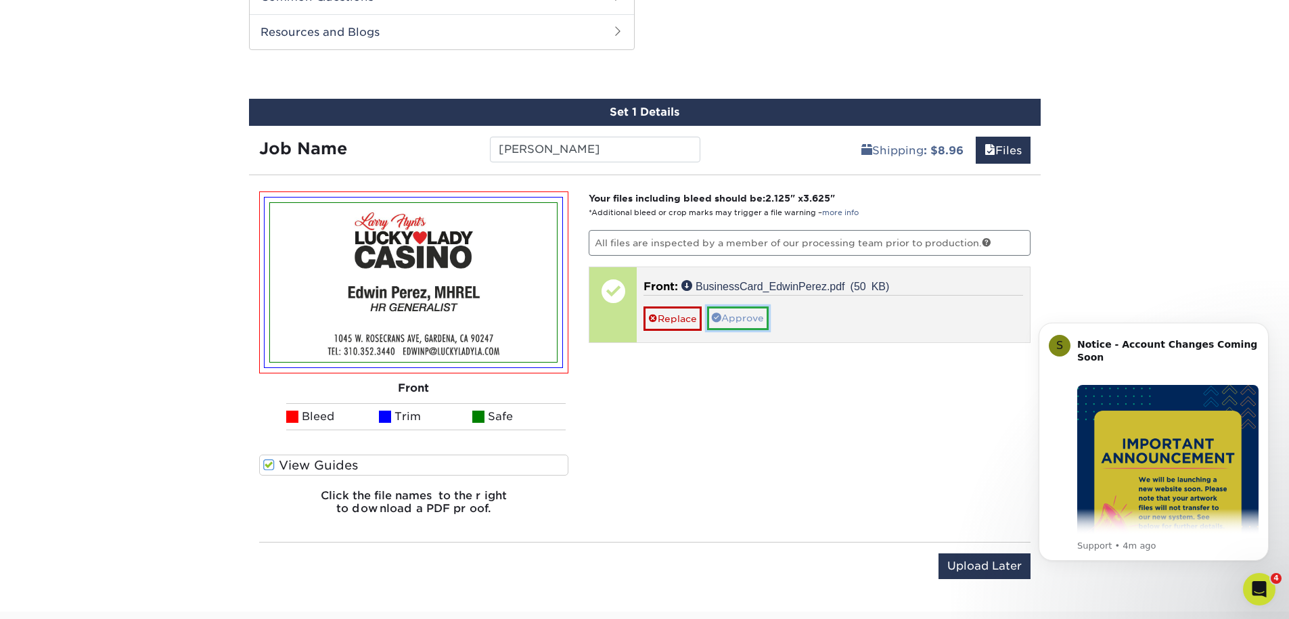
click at [747, 319] on link "Approve" at bounding box center [738, 318] width 62 height 23
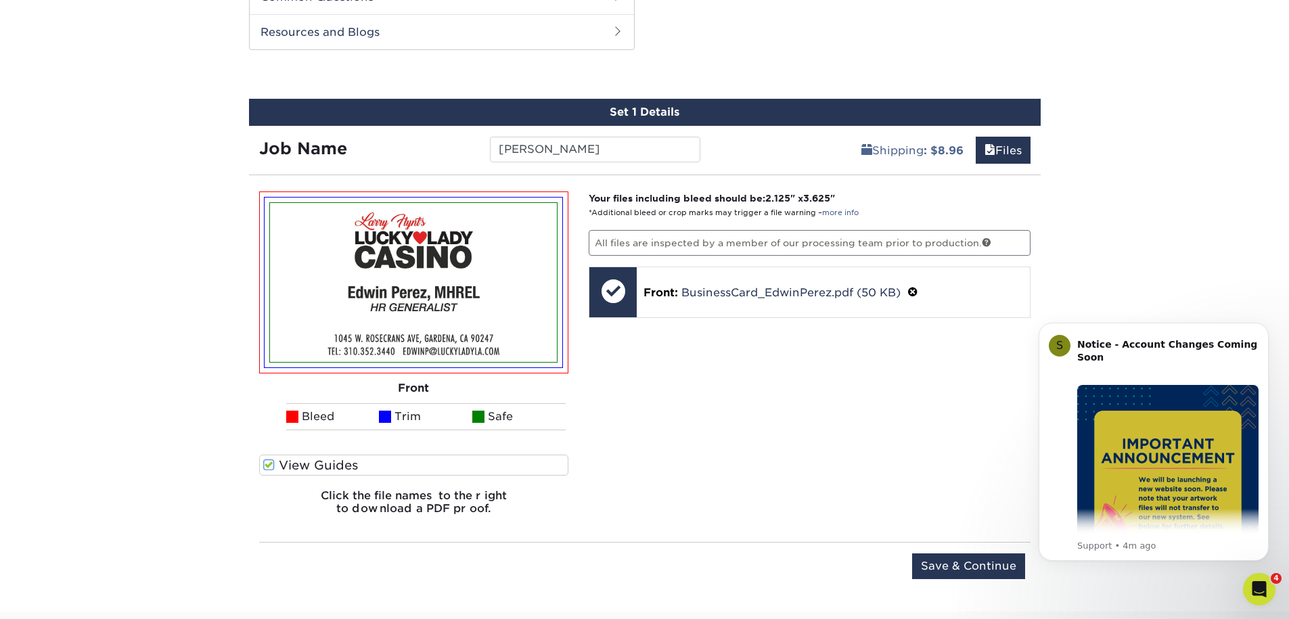
scroll to position [708, 0]
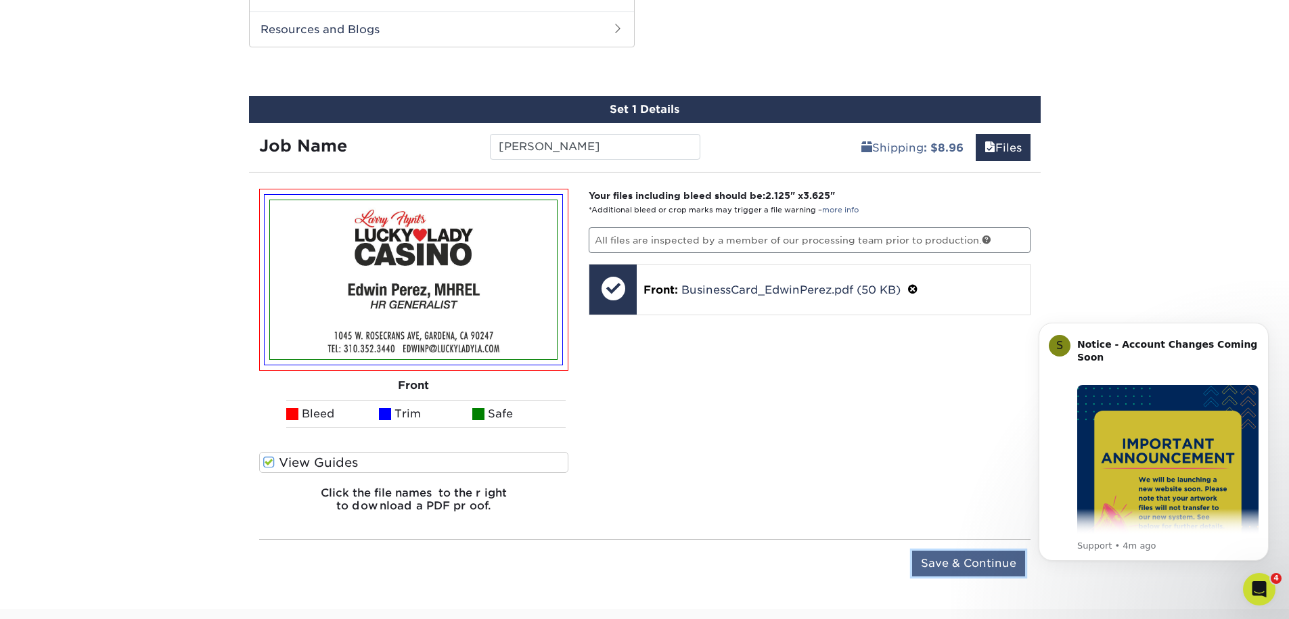
click at [970, 564] on input "Save & Continue" at bounding box center [968, 564] width 113 height 26
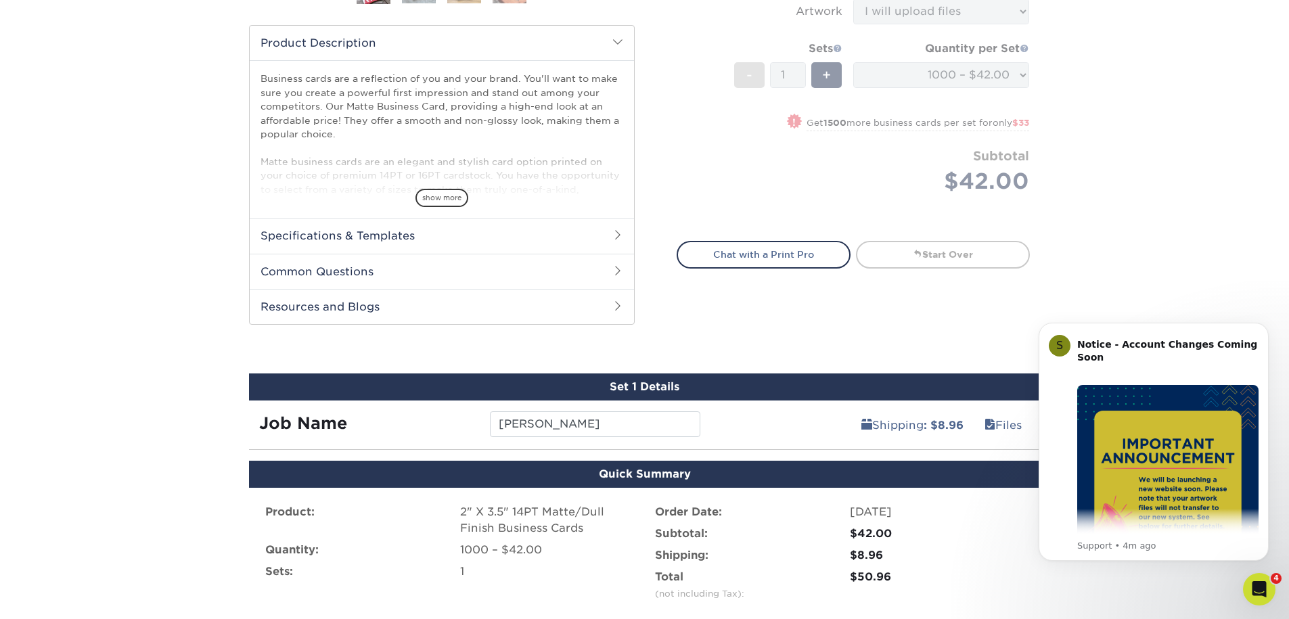
scroll to position [890, 0]
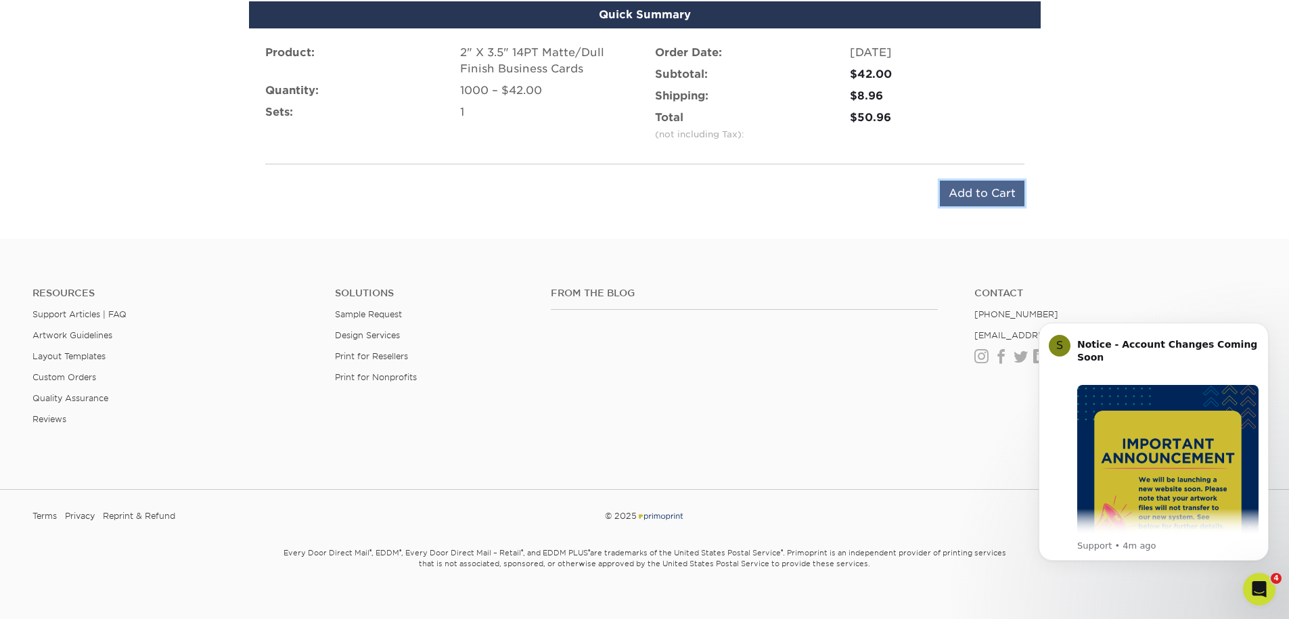
click at [977, 189] on input "Add to Cart" at bounding box center [982, 194] width 85 height 26
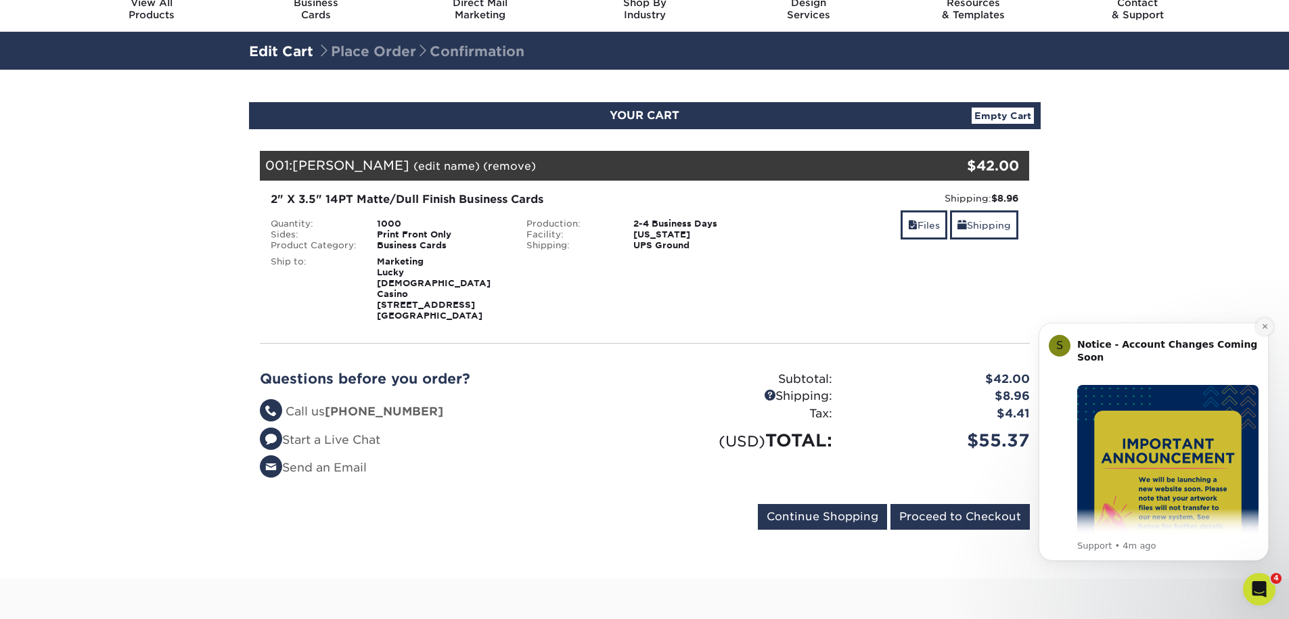
click at [1264, 327] on icon "Dismiss notification" at bounding box center [1264, 326] width 5 height 5
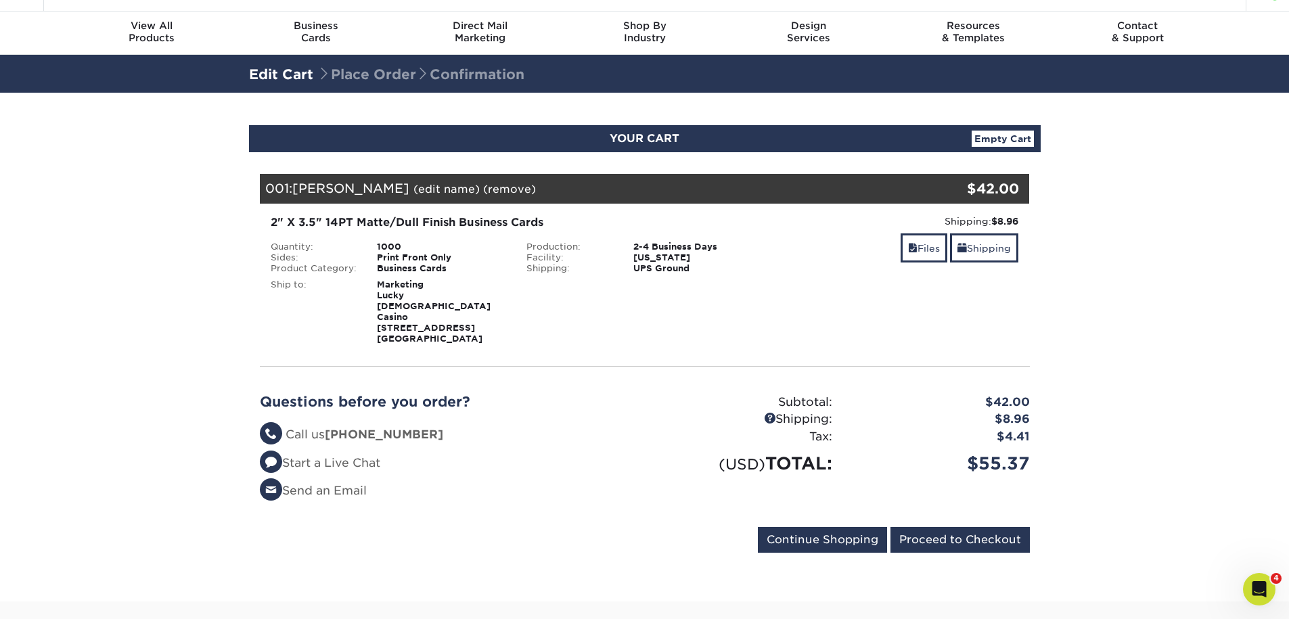
scroll to position [29, 0]
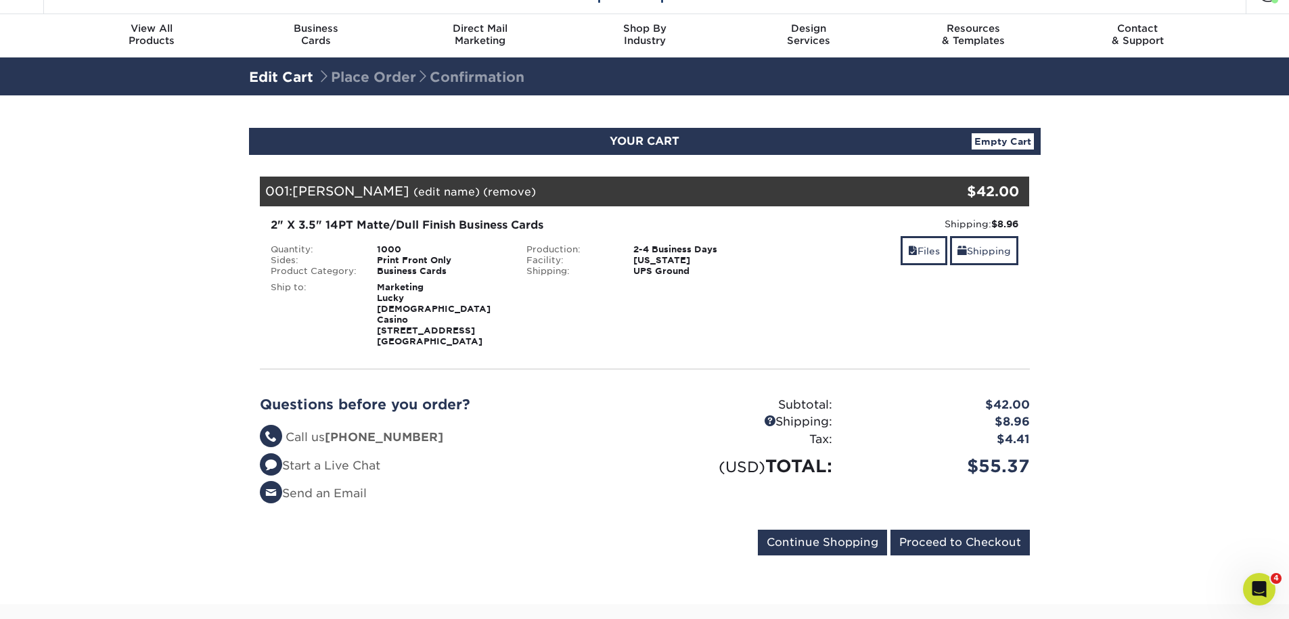
click at [149, 370] on section "YOUR CART Empty Cart Your Cart is Empty View Account Active Orders Order Histor…" at bounding box center [644, 349] width 1289 height 509
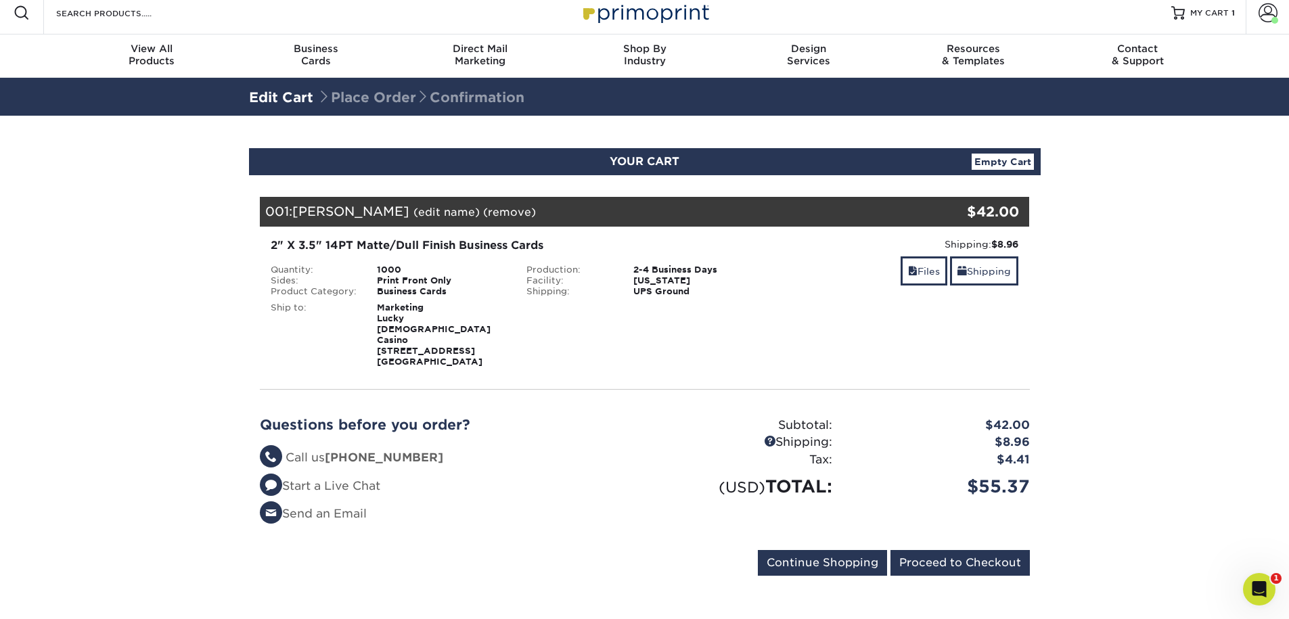
scroll to position [21, 0]
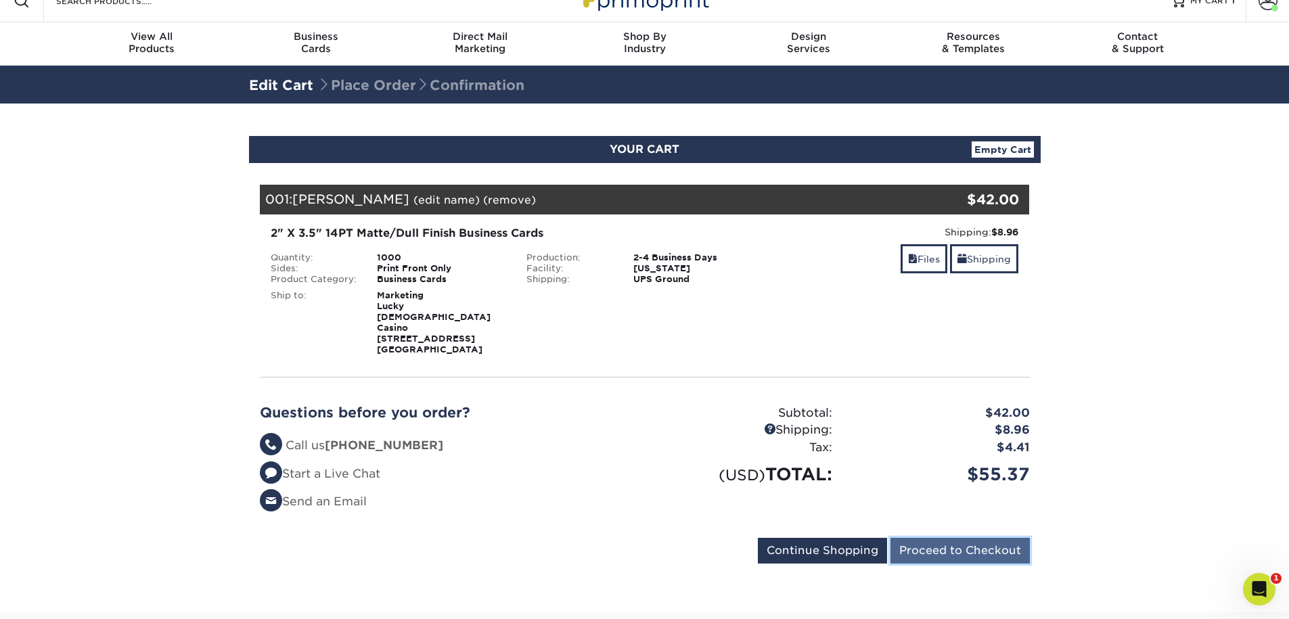
click at [969, 538] on input "Proceed to Checkout" at bounding box center [960, 551] width 139 height 26
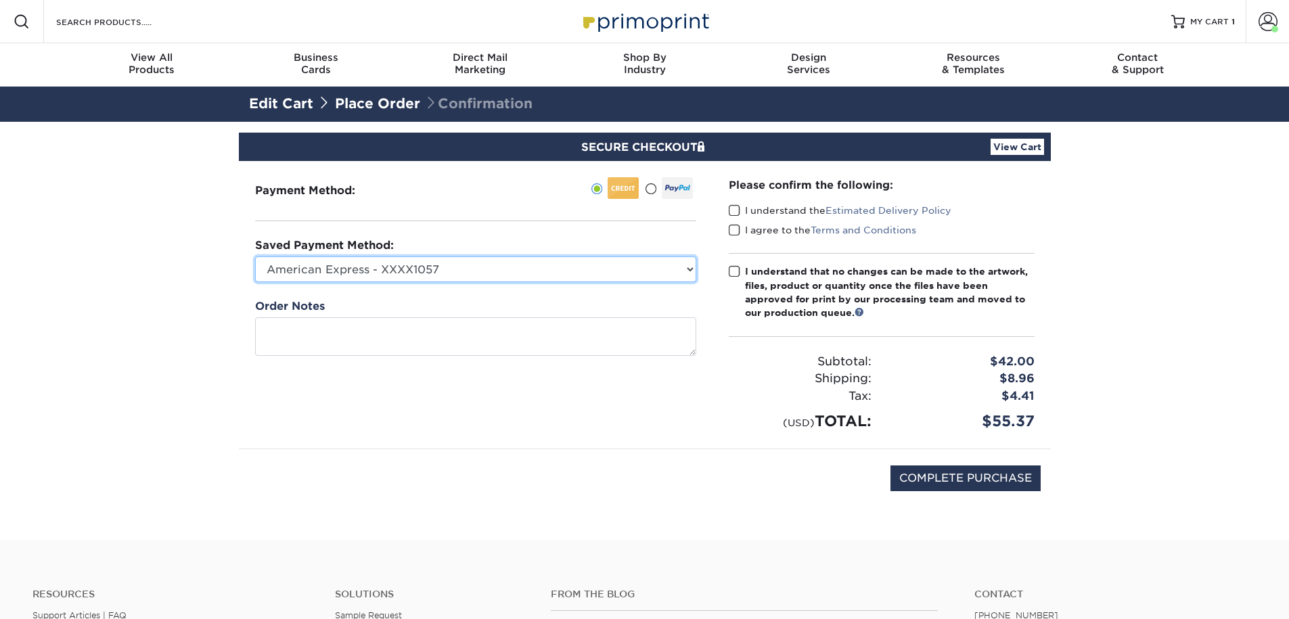
click at [446, 273] on select "American Express - XXXX1057 New Credit Card" at bounding box center [475, 269] width 441 height 26
select select
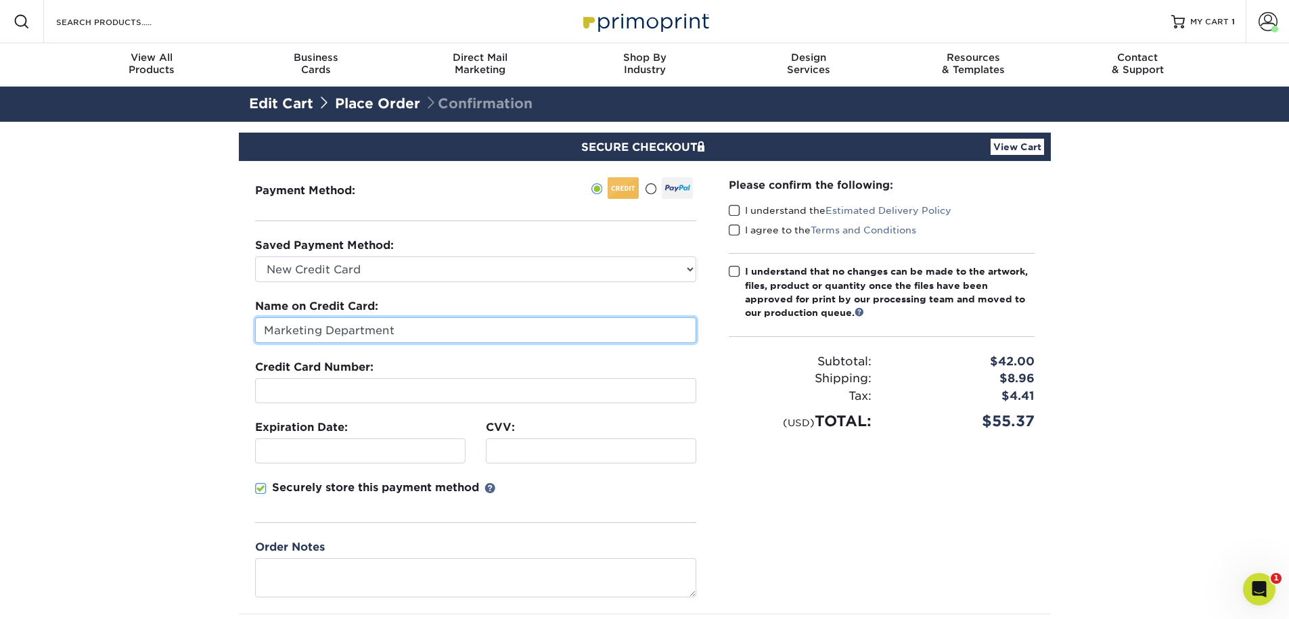
click at [284, 332] on input "Marketing Department" at bounding box center [475, 330] width 441 height 26
click at [268, 332] on input "Marketing Department" at bounding box center [475, 330] width 441 height 26
paste input "Jonathan Hy"
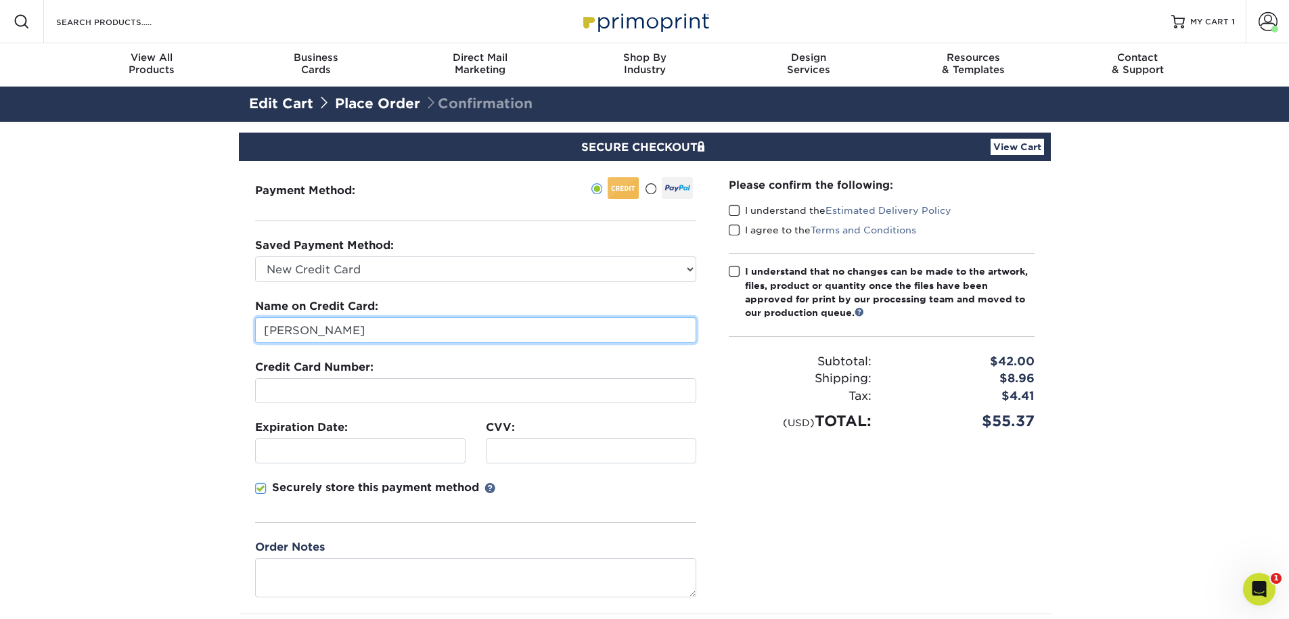
type input "Jonathan Hy"
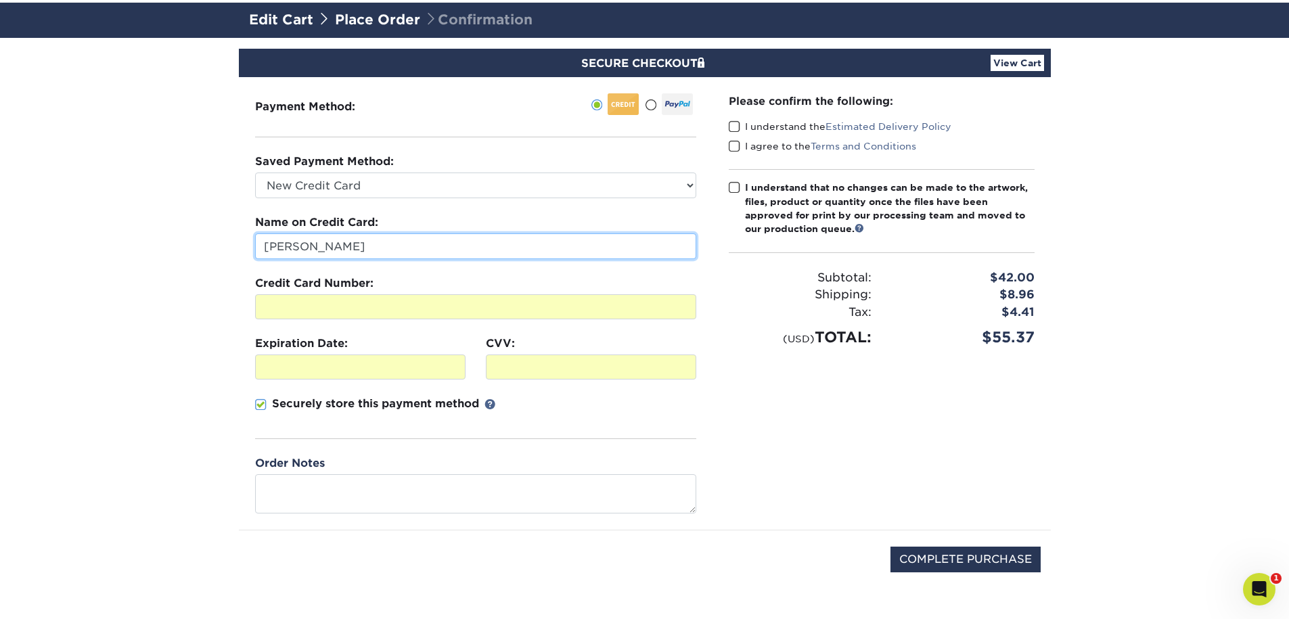
scroll to position [83, 0]
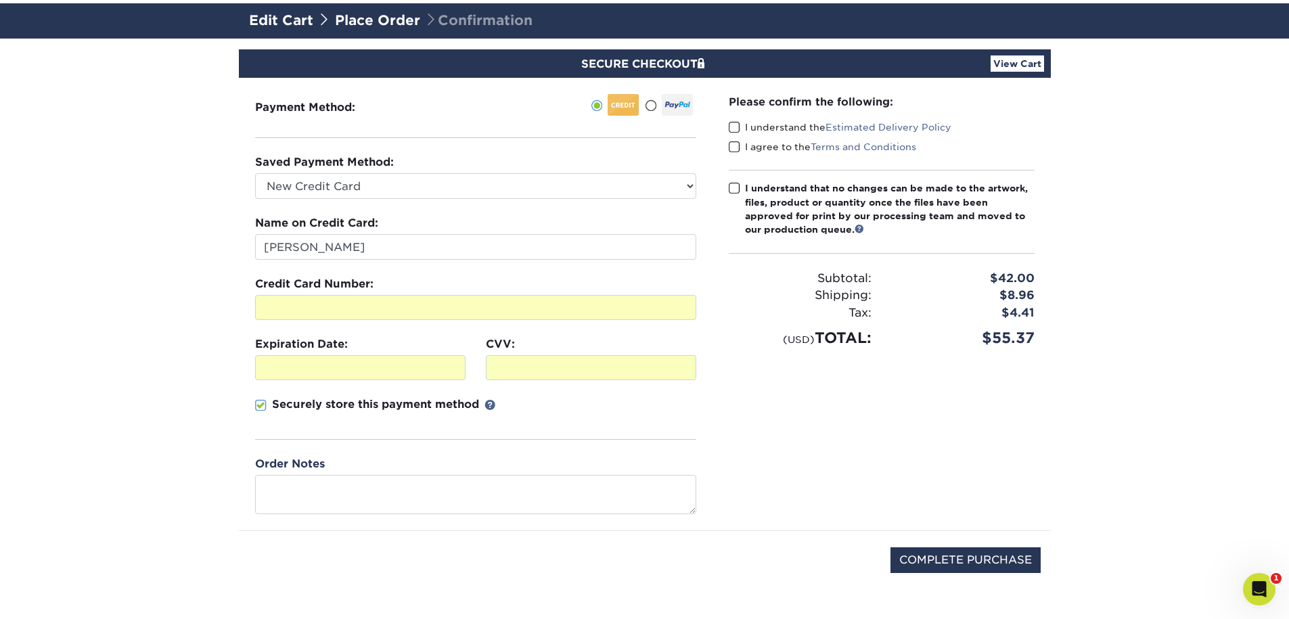
click at [736, 128] on span at bounding box center [735, 127] width 12 height 13
click at [0, 0] on input "I understand the Estimated Delivery Policy" at bounding box center [0, 0] width 0 height 0
click at [736, 146] on span at bounding box center [735, 147] width 12 height 13
click at [0, 0] on input "I agree to the Terms and Conditions" at bounding box center [0, 0] width 0 height 0
click at [732, 185] on span at bounding box center [735, 188] width 12 height 13
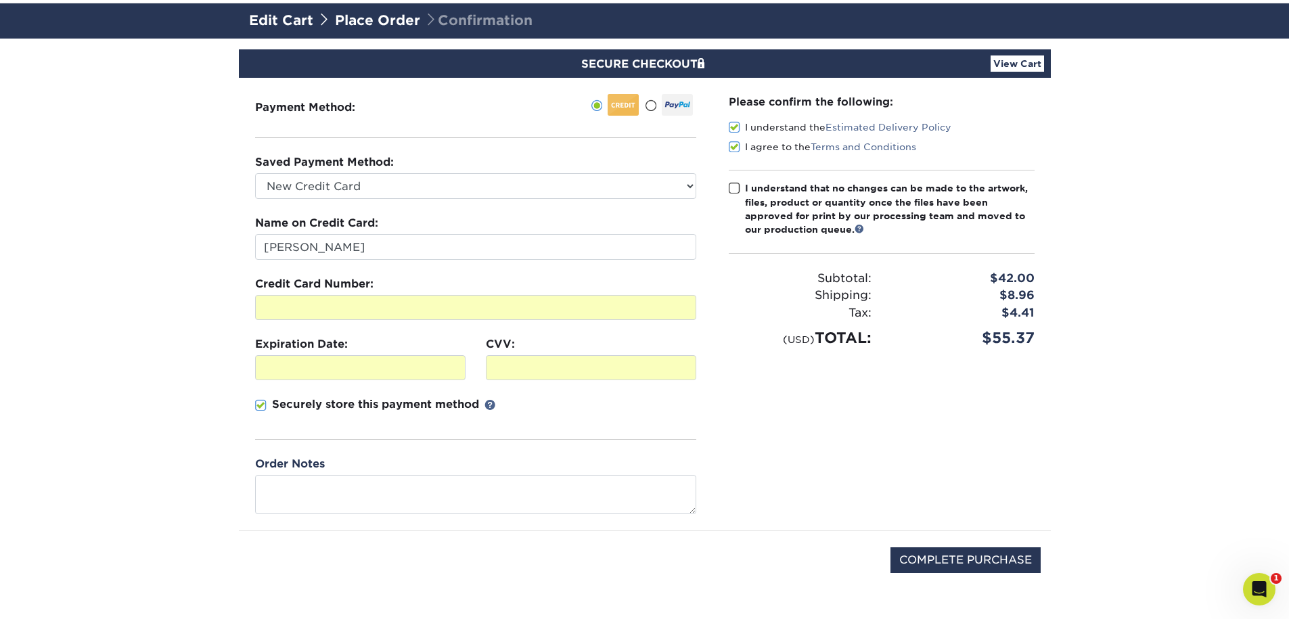
click at [0, 0] on input "I understand that no changes can be made to the artwork, files, product or quan…" at bounding box center [0, 0] width 0 height 0
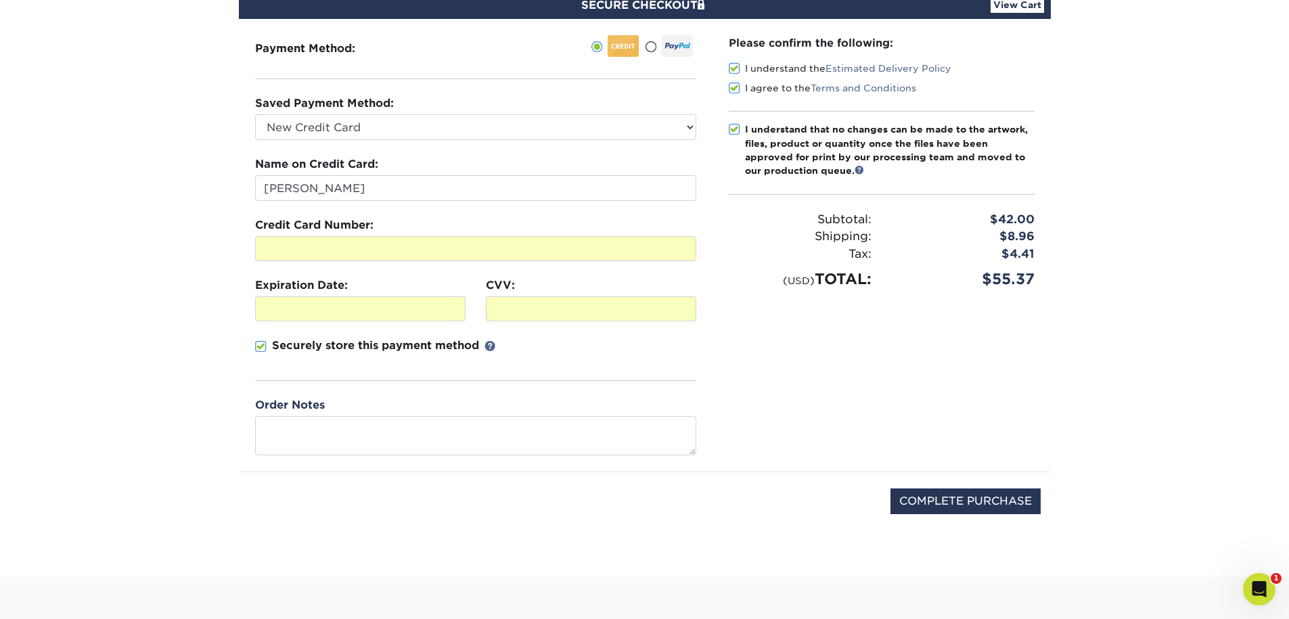
scroll to position [143, 0]
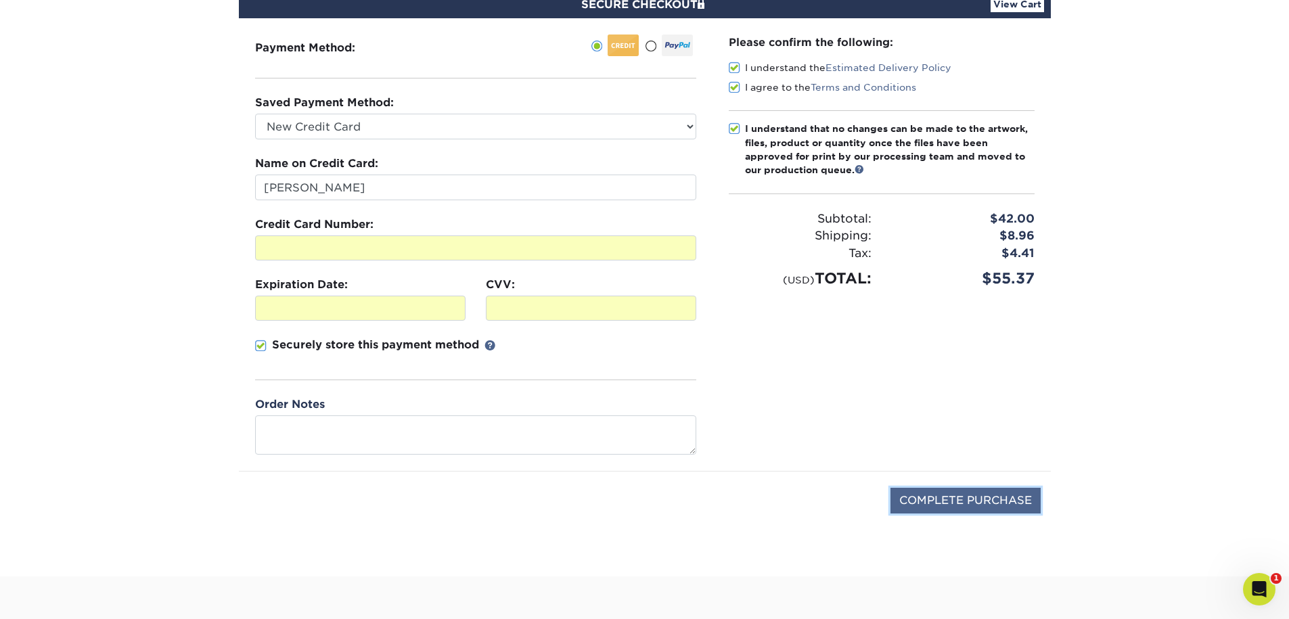
click at [978, 496] on input "COMPLETE PURCHASE" at bounding box center [966, 501] width 150 height 26
type input "PROCESSING, PLEASE WAIT..."
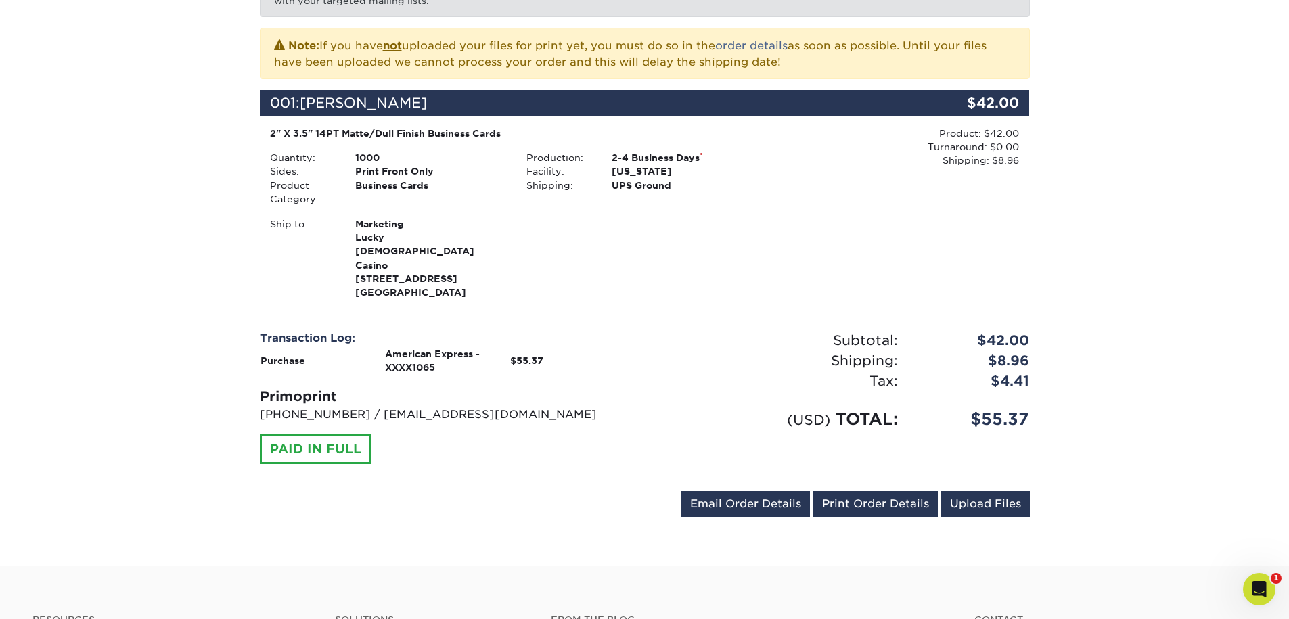
scroll to position [293, 0]
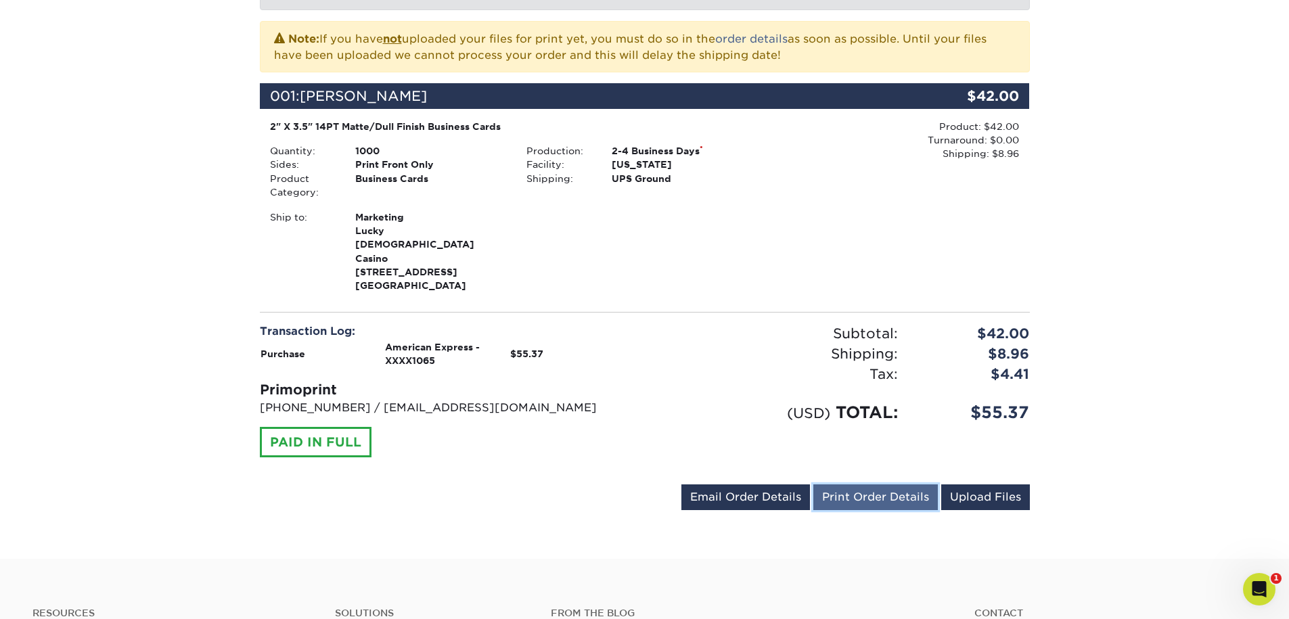
click at [897, 485] on link "Print Order Details" at bounding box center [875, 498] width 125 height 26
click at [617, 349] on div "Transaction Log: Purchase American Express - XXXX1065 $55.37 Primoprint [PHONE_…" at bounding box center [447, 390] width 395 height 134
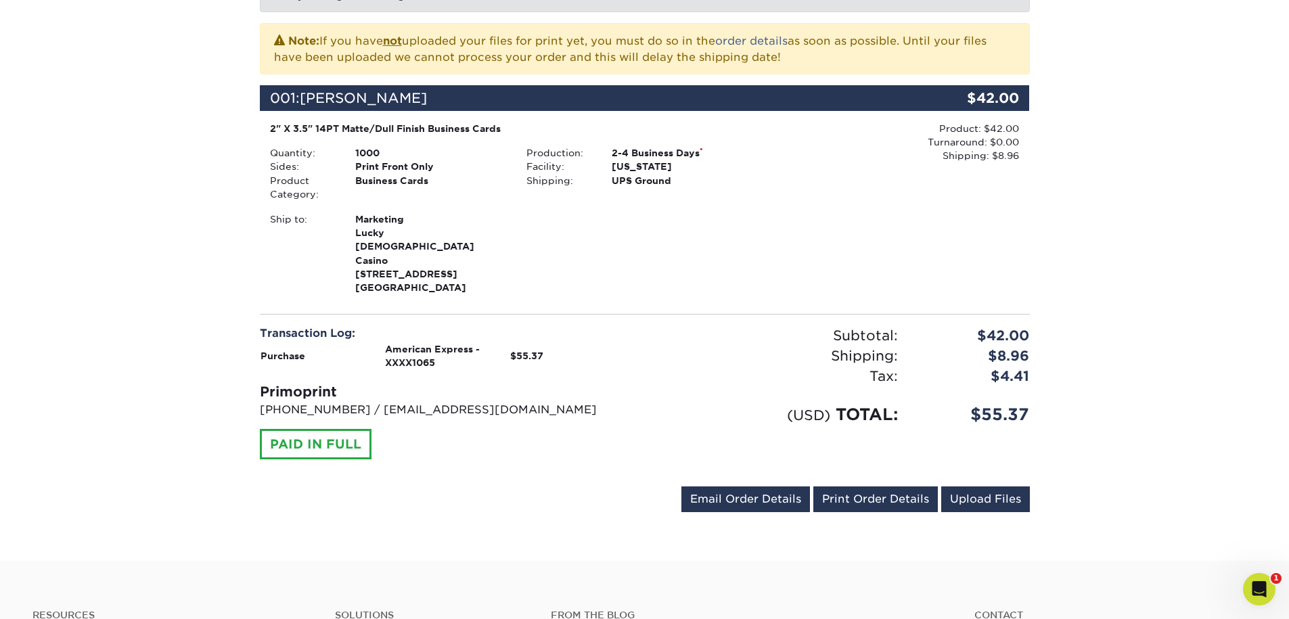
scroll to position [290, 0]
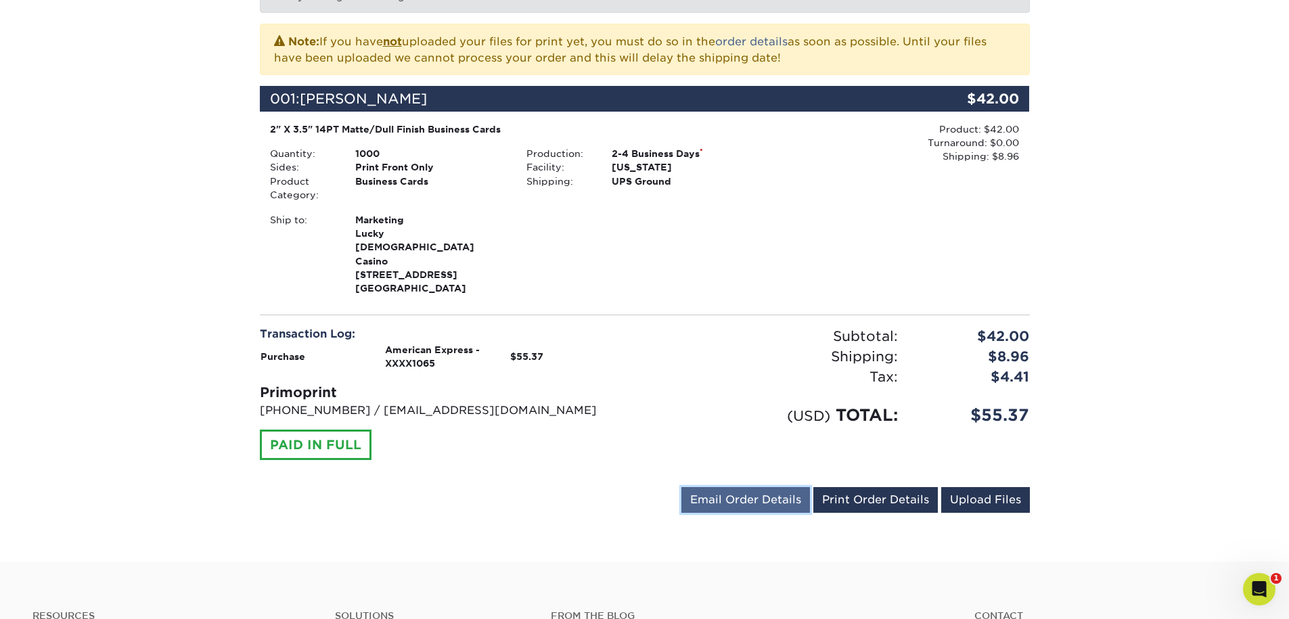
click at [740, 487] on link "Email Order Details" at bounding box center [745, 500] width 129 height 26
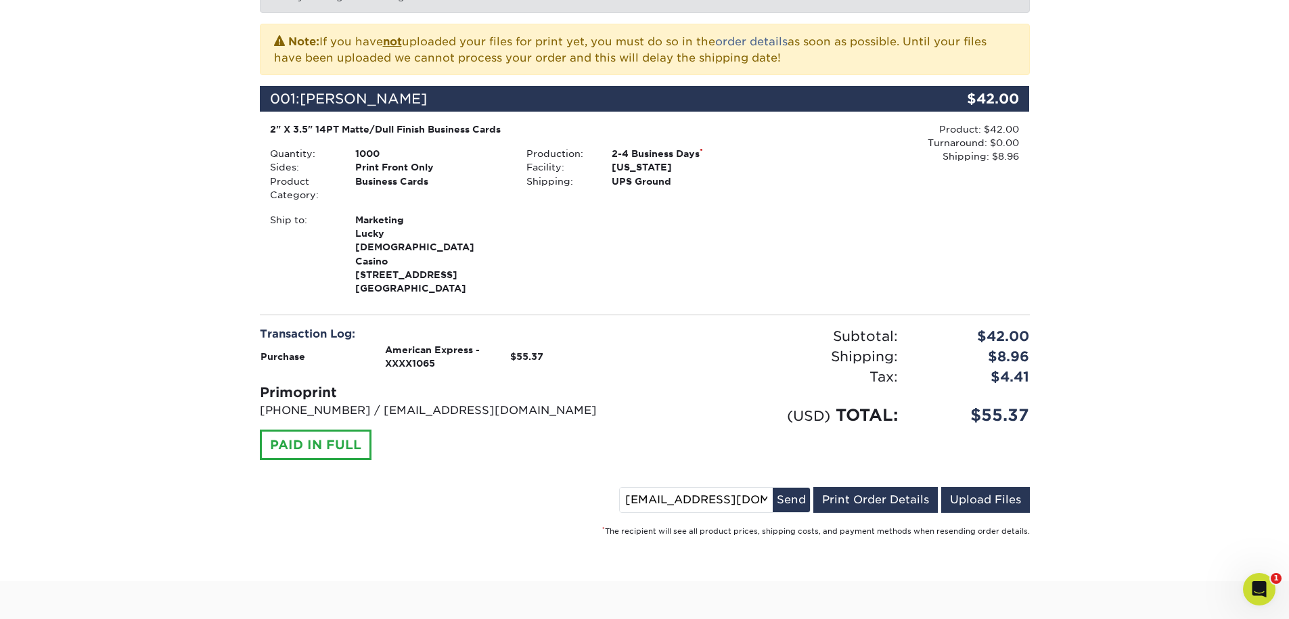
click at [686, 488] on input "[EMAIL_ADDRESS][DOMAIN_NAME]" at bounding box center [696, 500] width 153 height 24
type input "[EMAIL_ADDRESS][DOMAIN_NAME]"
click at [799, 488] on button "Send" at bounding box center [791, 500] width 37 height 24
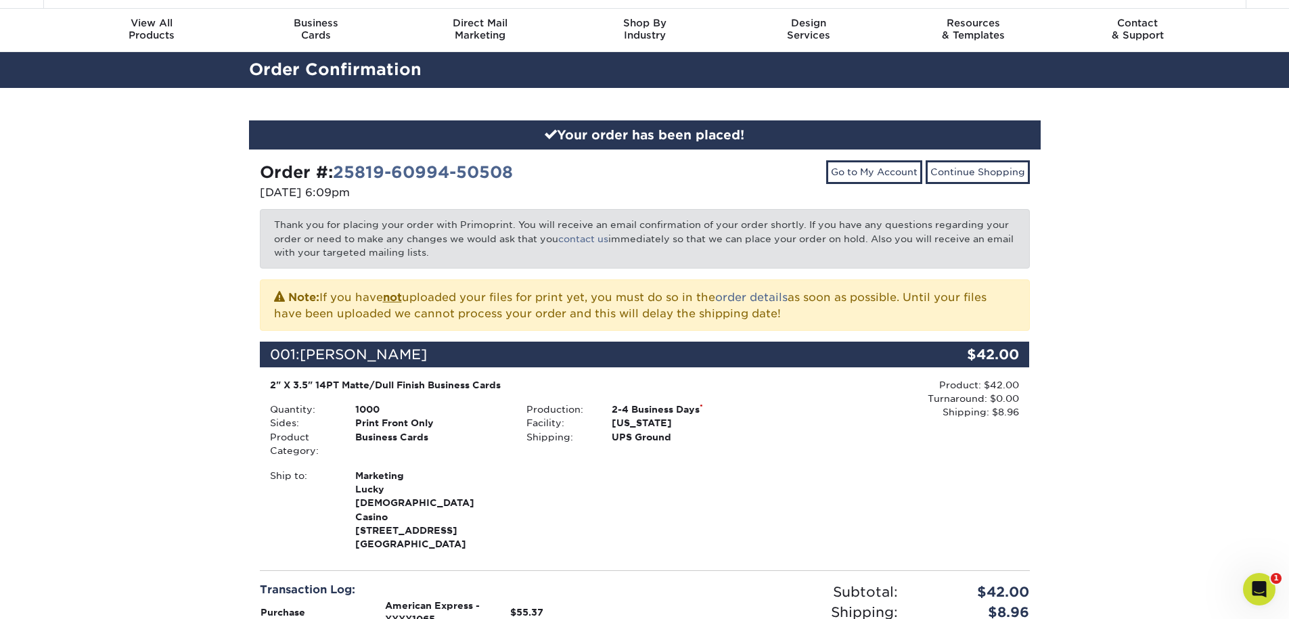
scroll to position [0, 0]
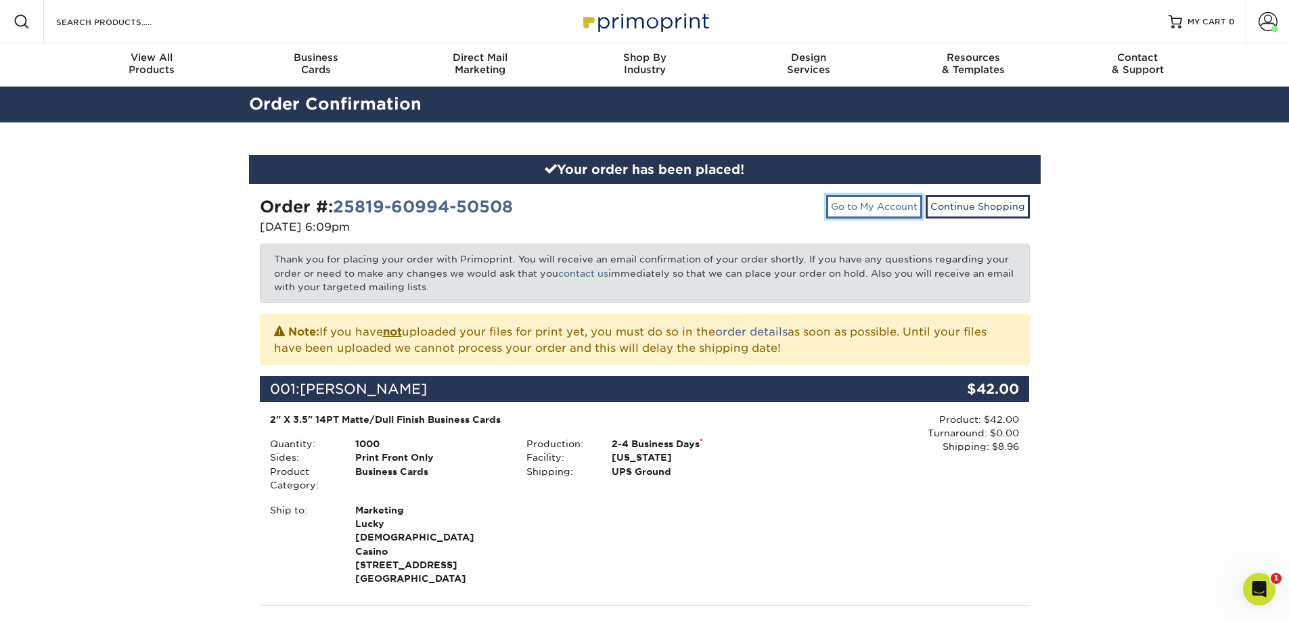
click at [888, 211] on link "Go to My Account" at bounding box center [874, 206] width 96 height 23
